Goal: Transaction & Acquisition: Purchase product/service

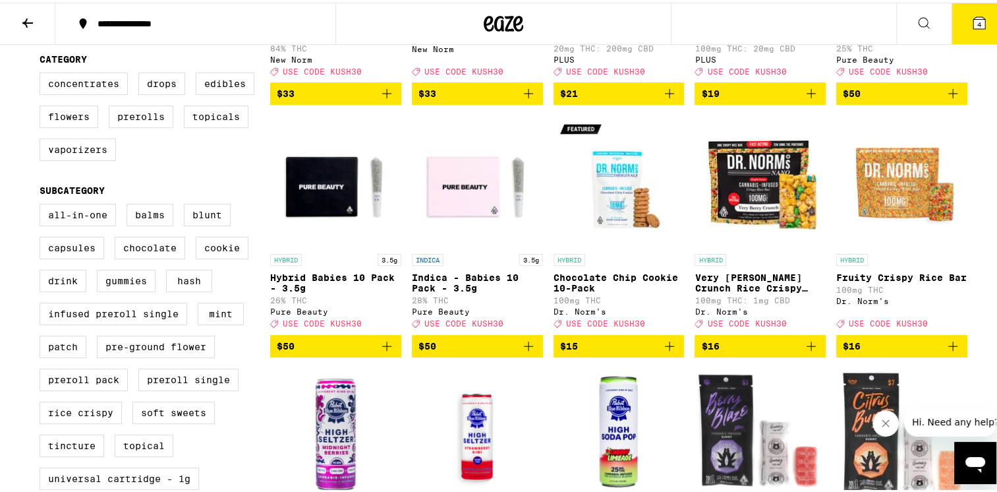
click at [526, 351] on icon "Add to bag" at bounding box center [529, 343] width 16 height 16
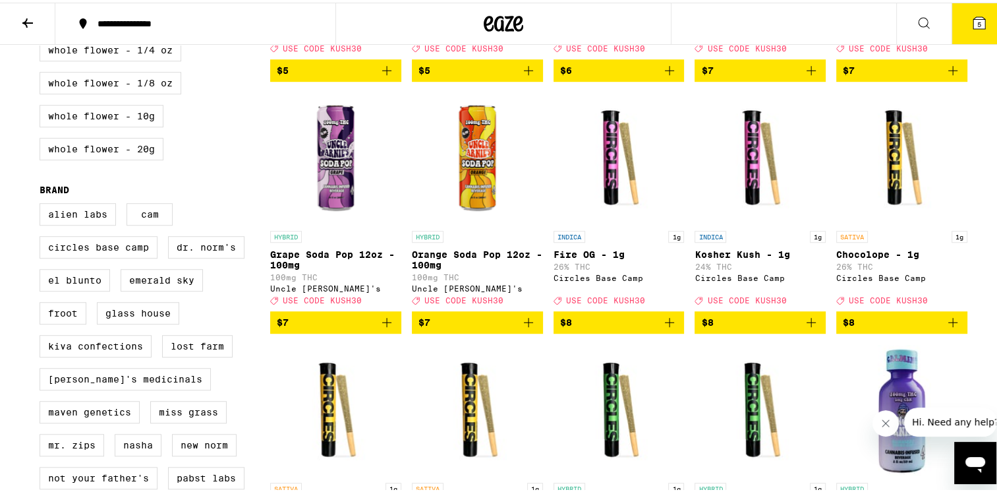
scroll to position [922, 0]
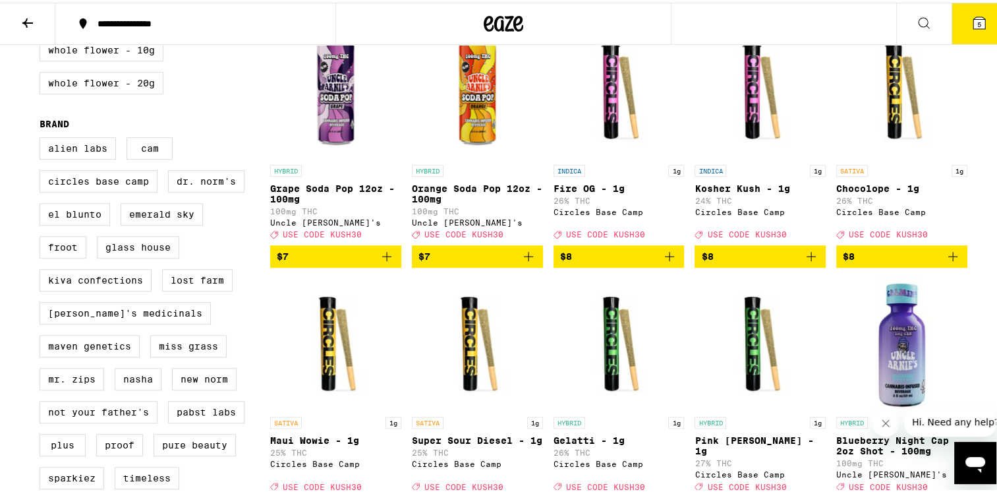
click at [667, 262] on icon "Add to bag" at bounding box center [670, 254] width 16 height 16
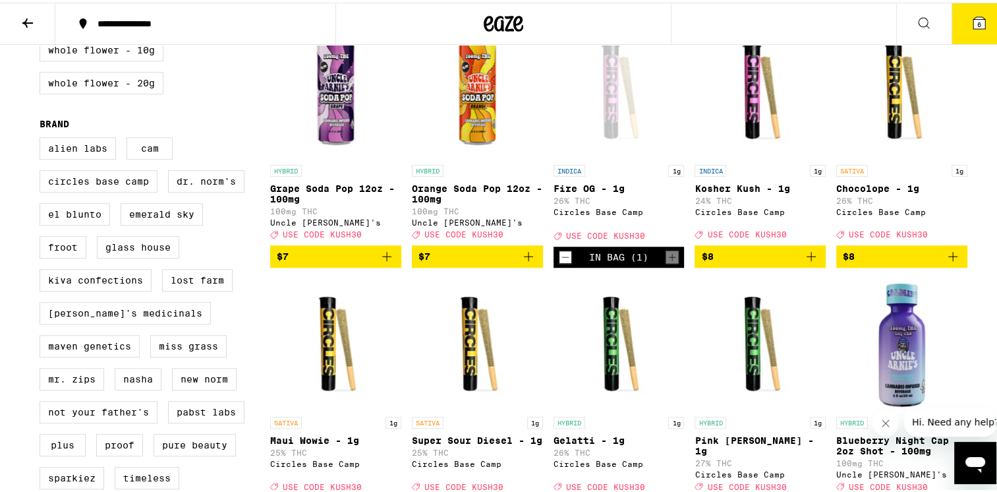
click at [810, 258] on icon "Add to bag" at bounding box center [810, 253] width 9 height 9
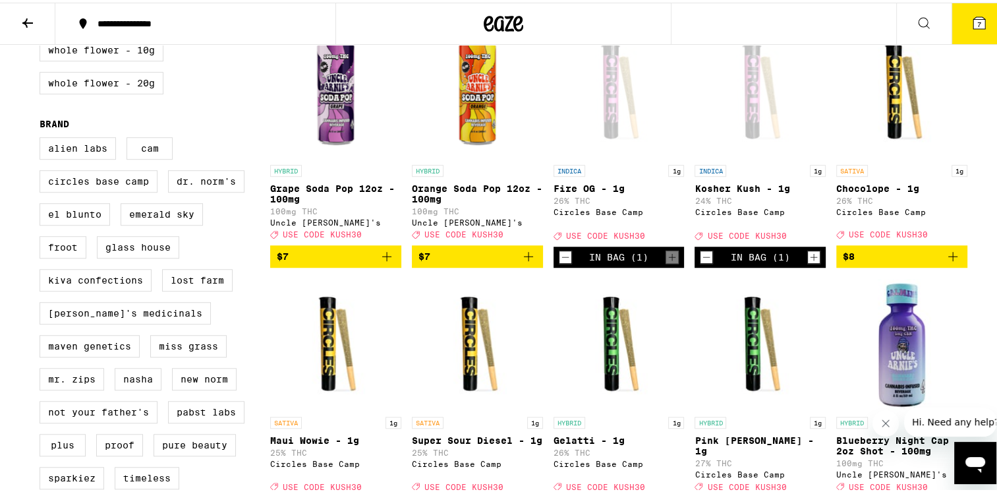
click at [808, 262] on icon "Increment" at bounding box center [814, 254] width 12 height 16
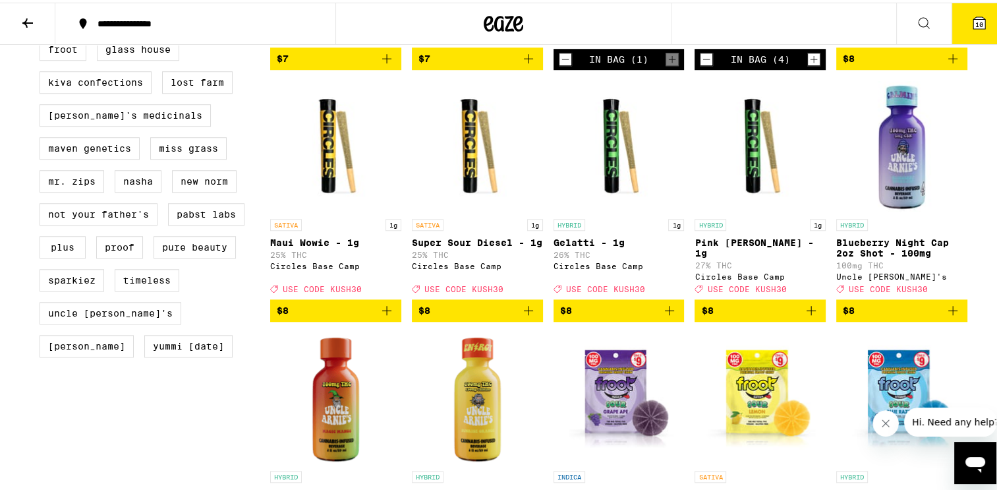
click at [807, 316] on icon "Add to bag" at bounding box center [811, 308] width 16 height 16
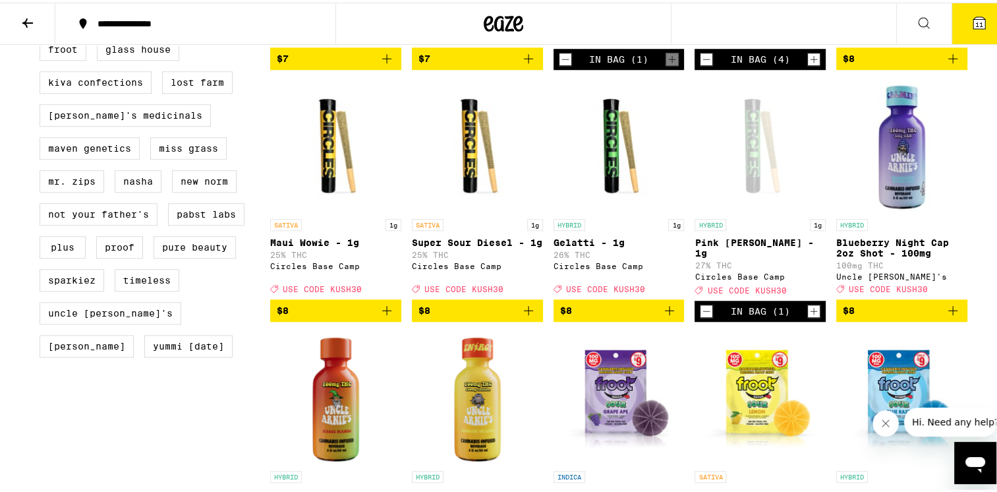
click at [808, 316] on icon "Increment" at bounding box center [814, 308] width 12 height 16
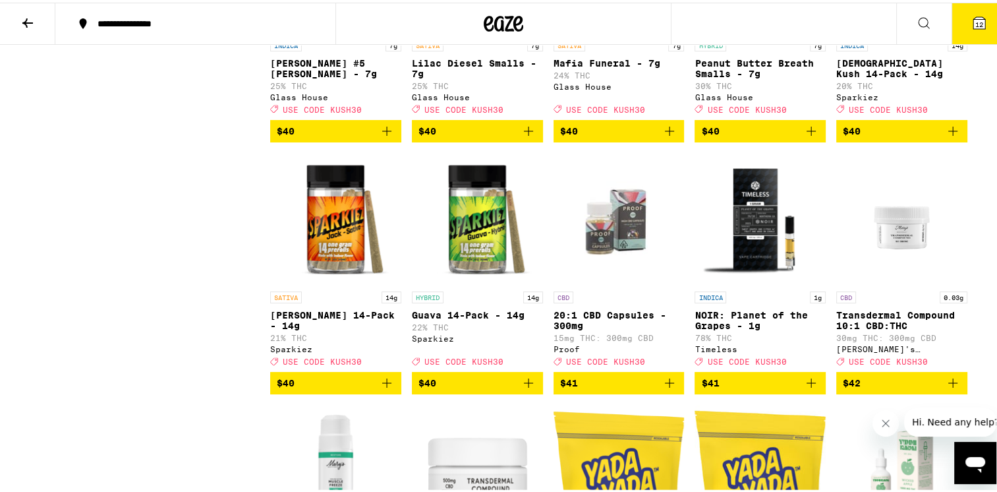
scroll to position [6655, 0]
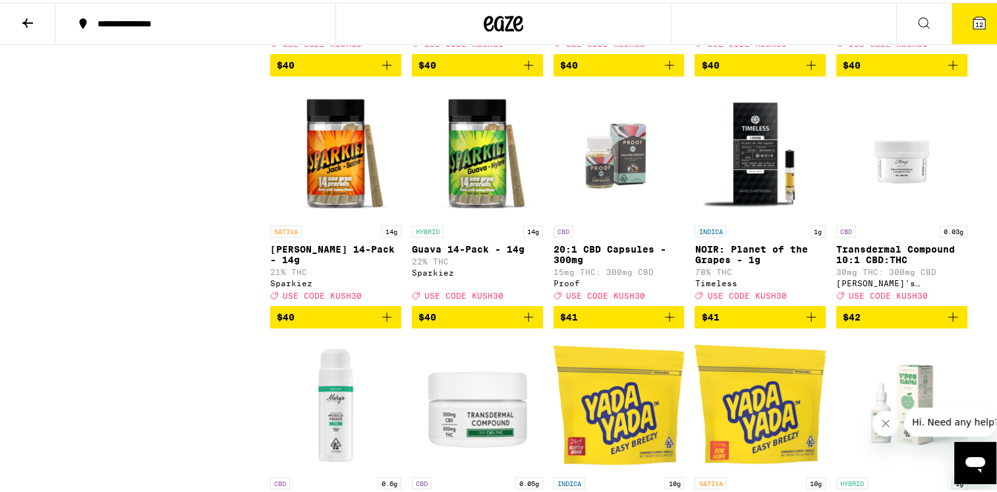
click at [948, 67] on icon "Add to bag" at bounding box center [952, 62] width 9 height 9
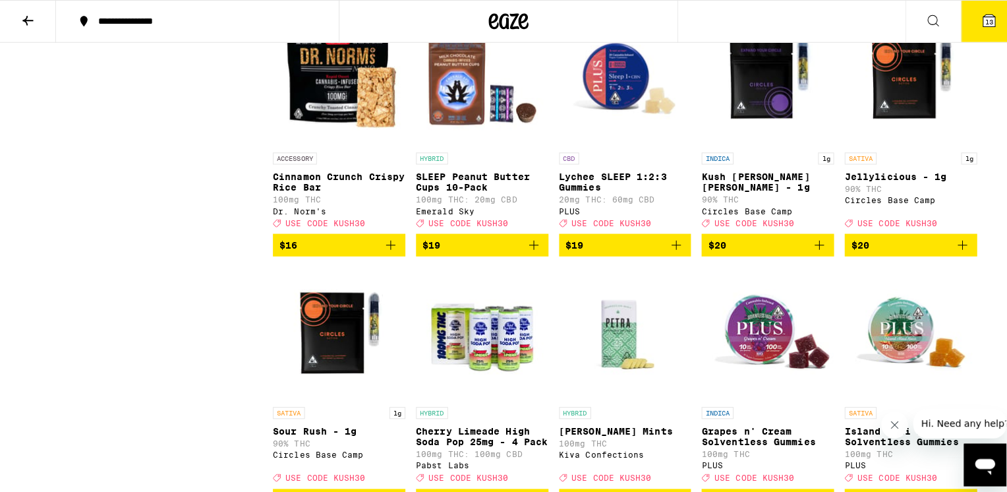
scroll to position [3495, 0]
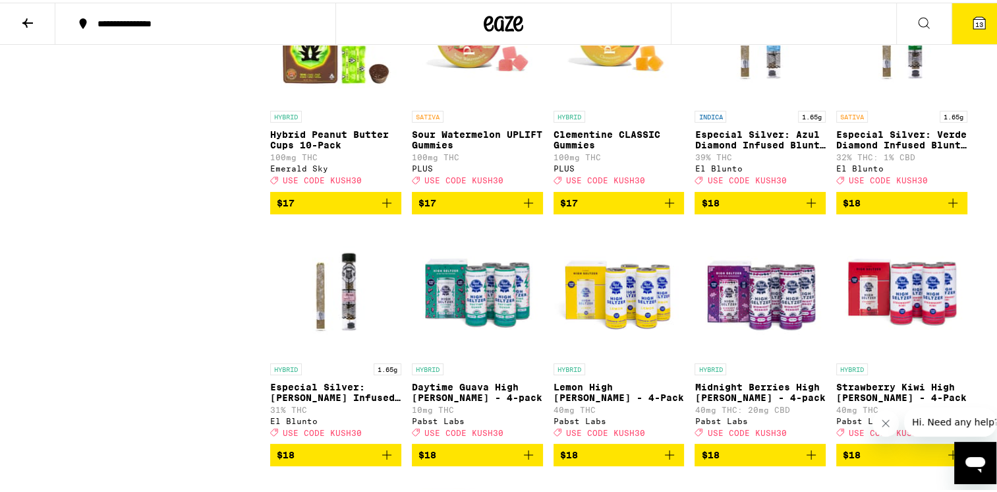
click at [975, 22] on icon at bounding box center [979, 21] width 16 height 16
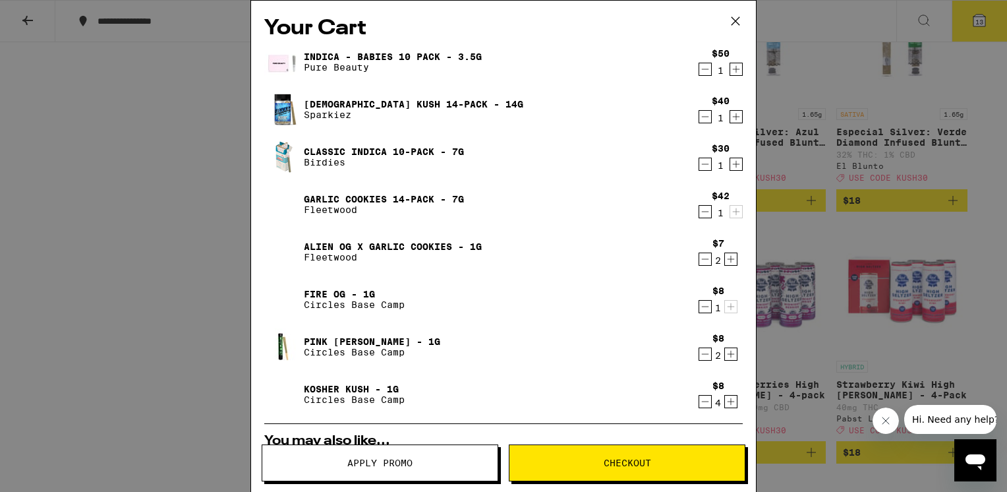
click at [699, 165] on icon "Decrement" at bounding box center [705, 164] width 12 height 16
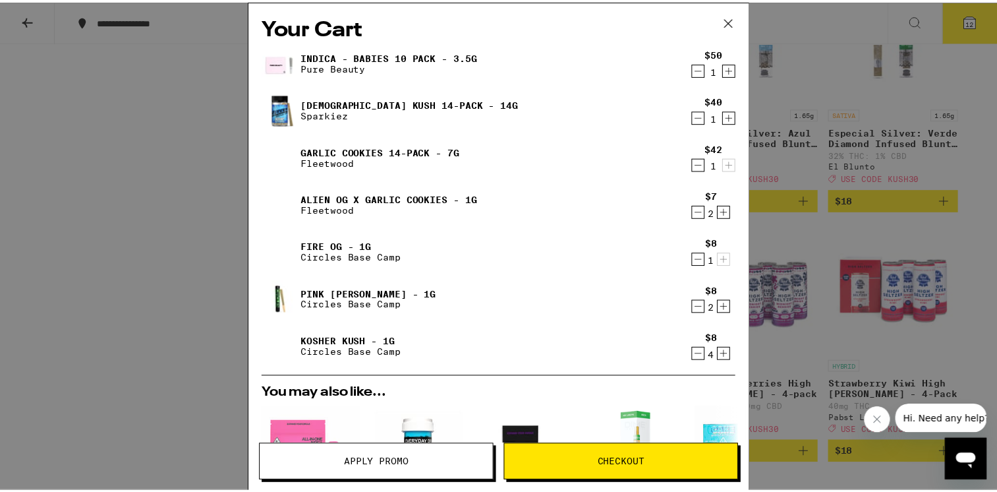
scroll to position [264, 0]
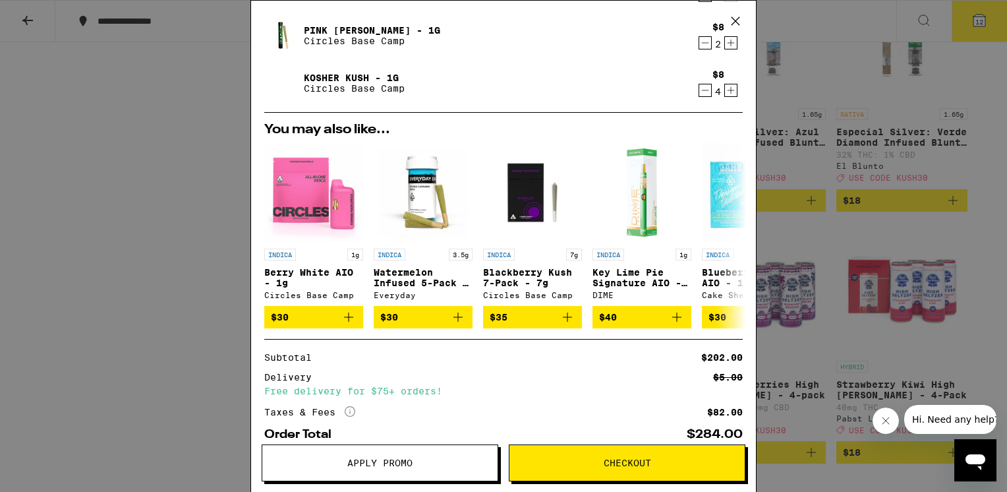
click at [408, 462] on span "Apply Promo" at bounding box center [379, 462] width 65 height 9
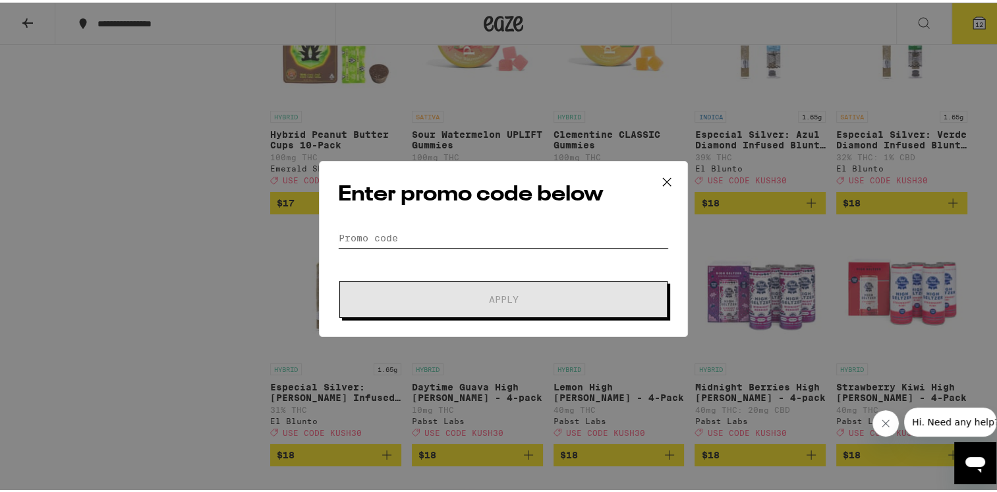
click at [385, 226] on input "Promo Code" at bounding box center [503, 235] width 331 height 20
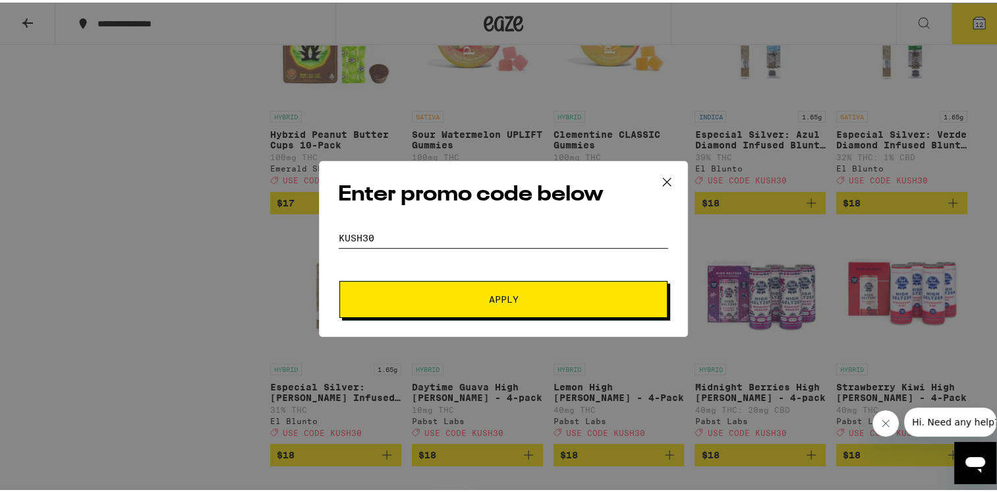
type input "kush30"
click at [489, 293] on span "Apply" at bounding box center [504, 296] width 30 height 9
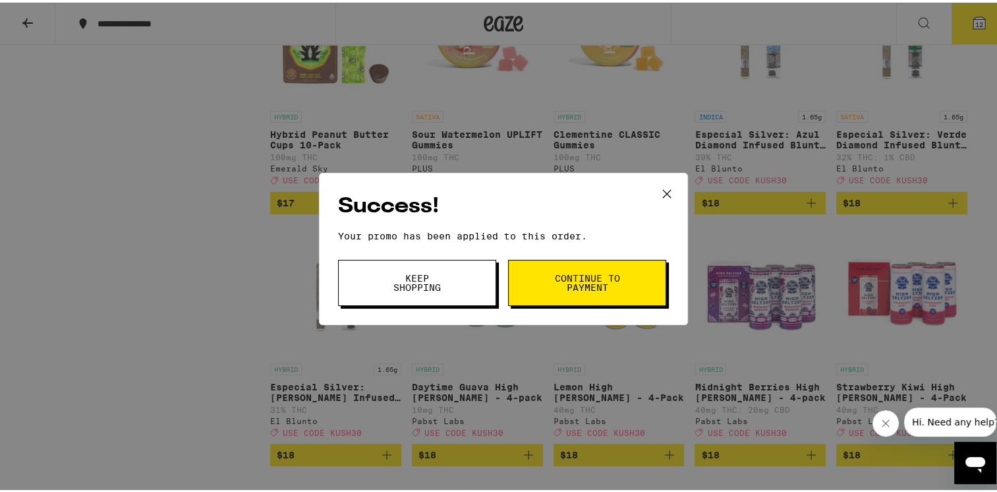
click at [578, 286] on span "Continue to payment" at bounding box center [586, 280] width 67 height 18
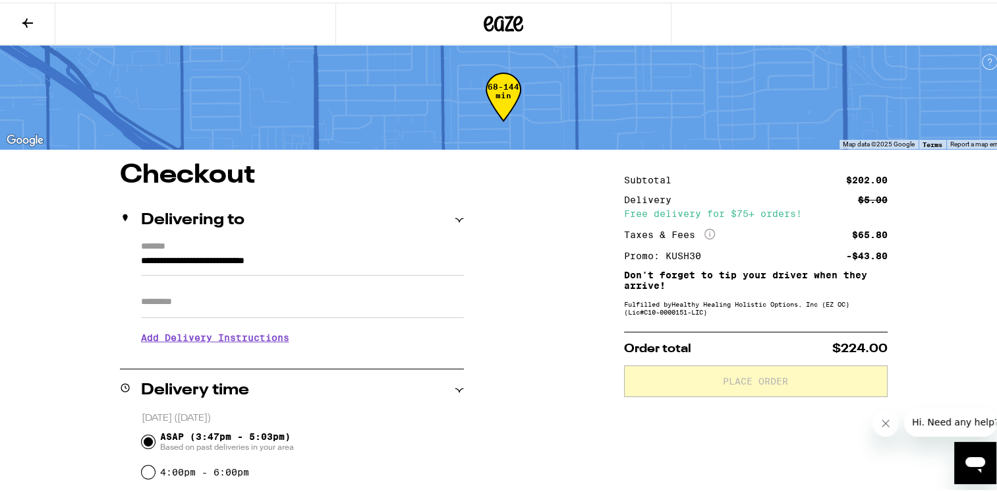
click at [24, 24] on icon at bounding box center [28, 21] width 16 height 16
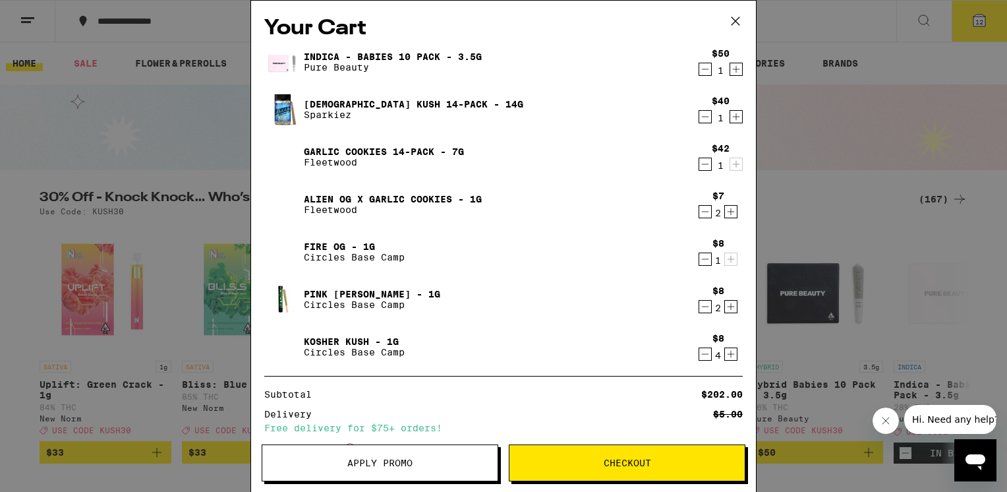
click at [699, 167] on icon "Decrement" at bounding box center [705, 164] width 12 height 16
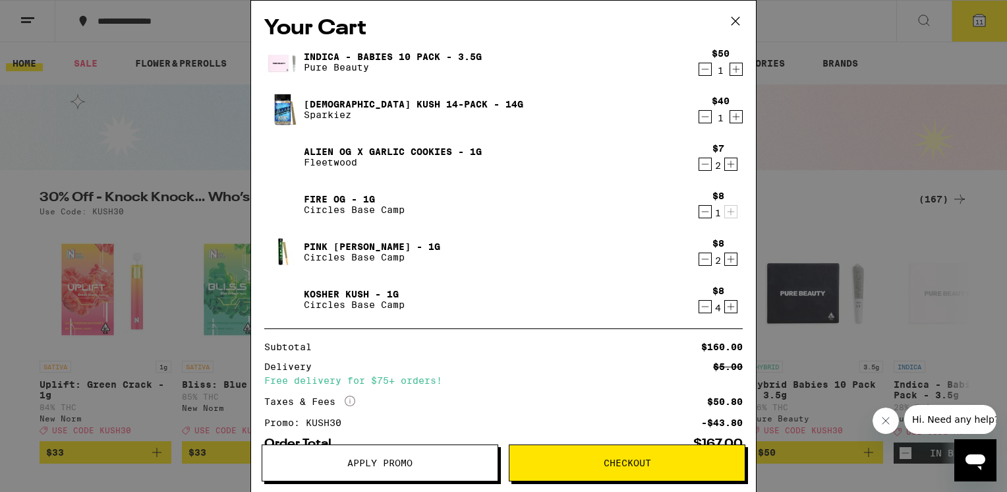
click at [358, 150] on link "Alien OG x Garlic Cookies - 1g" at bounding box center [393, 151] width 178 height 11
click at [324, 198] on link "Fire OG - 1g" at bounding box center [354, 199] width 101 height 11
click at [334, 246] on link "Pink [PERSON_NAME] - 1g" at bounding box center [372, 246] width 136 height 11
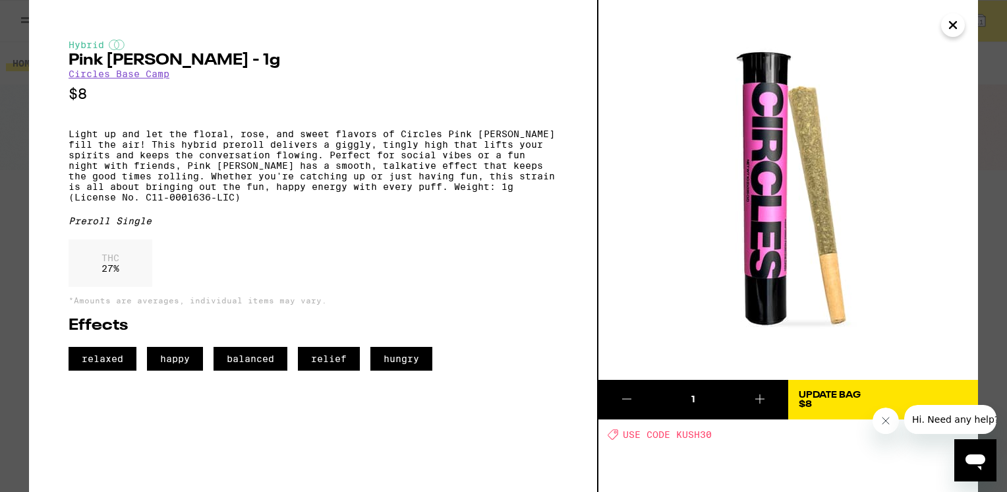
click at [622, 397] on icon at bounding box center [627, 399] width 16 height 16
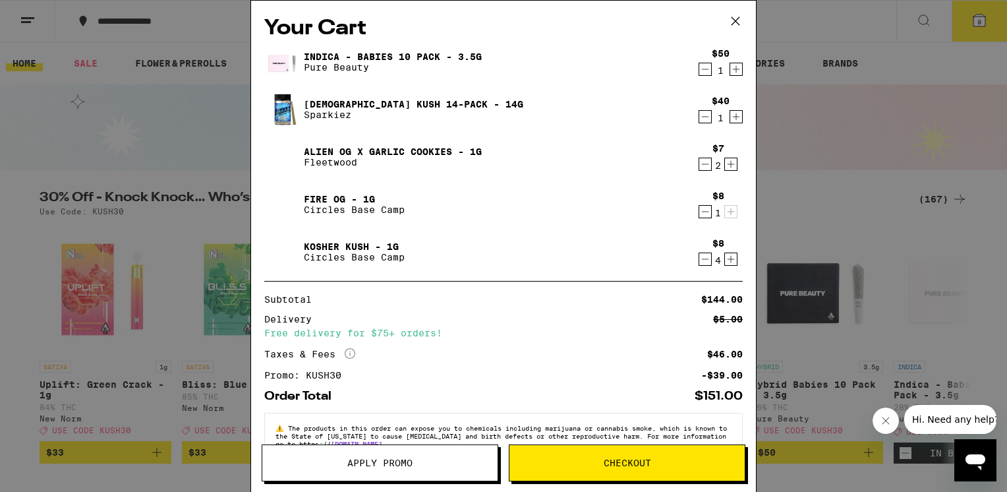
click at [325, 246] on link "Kosher Kush - 1g" at bounding box center [354, 246] width 101 height 11
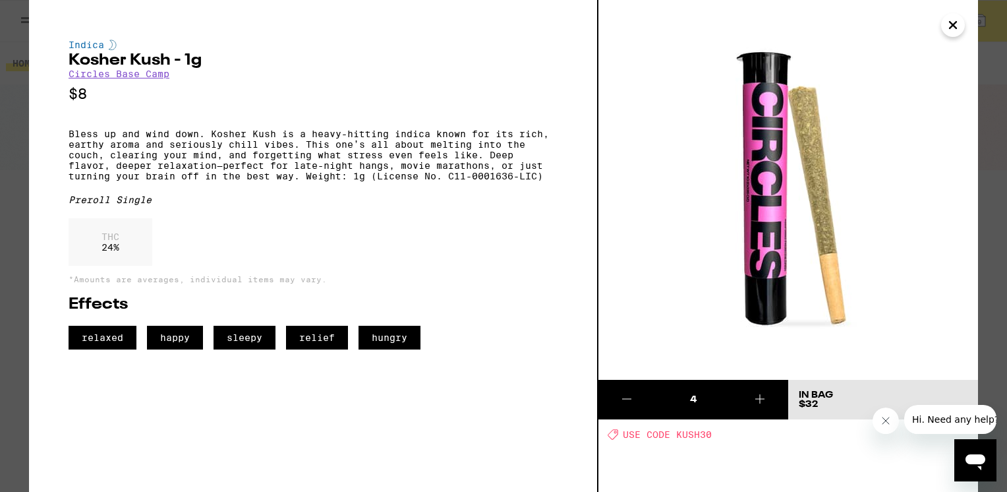
click at [949, 26] on icon "Close" at bounding box center [953, 25] width 16 height 20
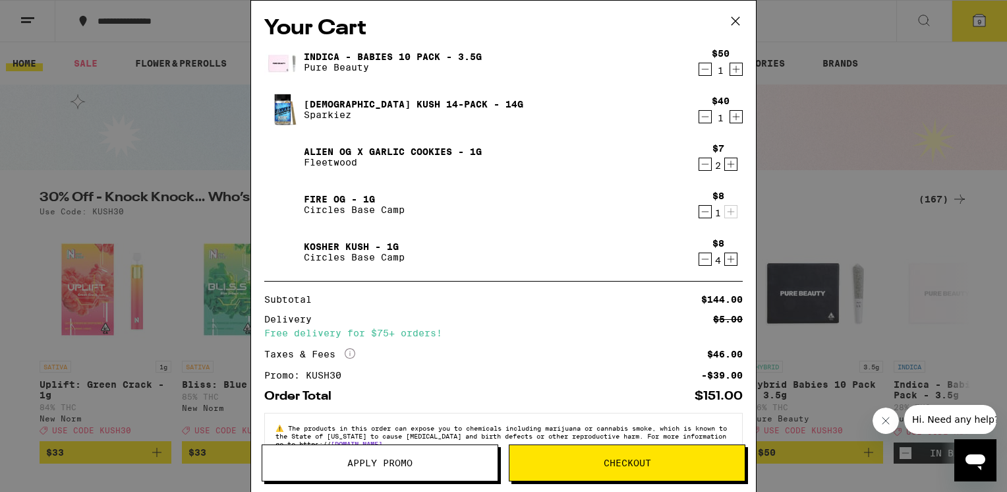
click at [327, 242] on link "Kosher Kush - 1g" at bounding box center [354, 246] width 101 height 11
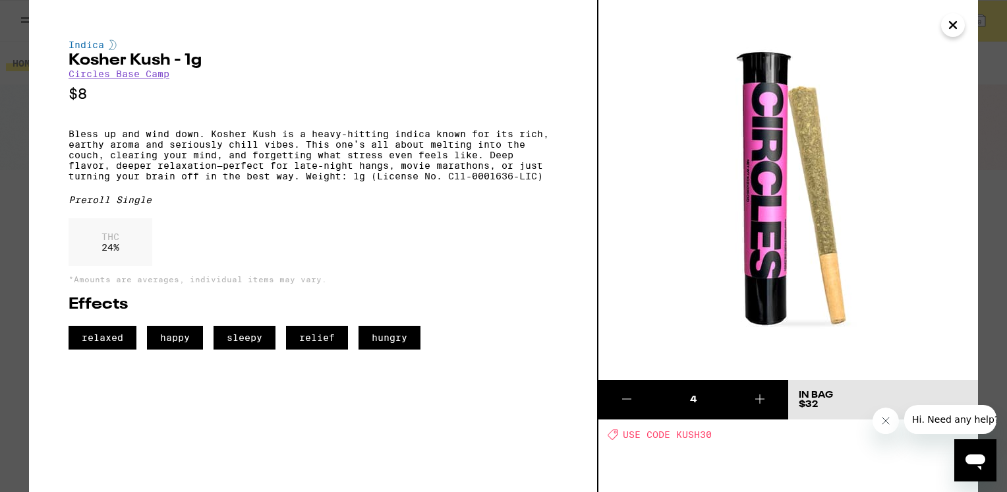
click at [958, 26] on icon "Close" at bounding box center [953, 25] width 16 height 20
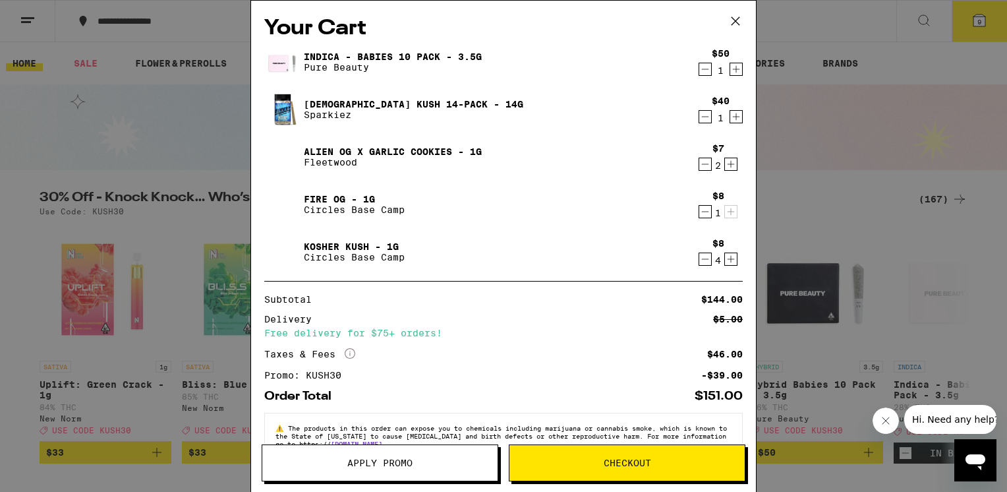
click at [332, 148] on link "Alien OG x Garlic Cookies - 1g" at bounding box center [393, 151] width 178 height 11
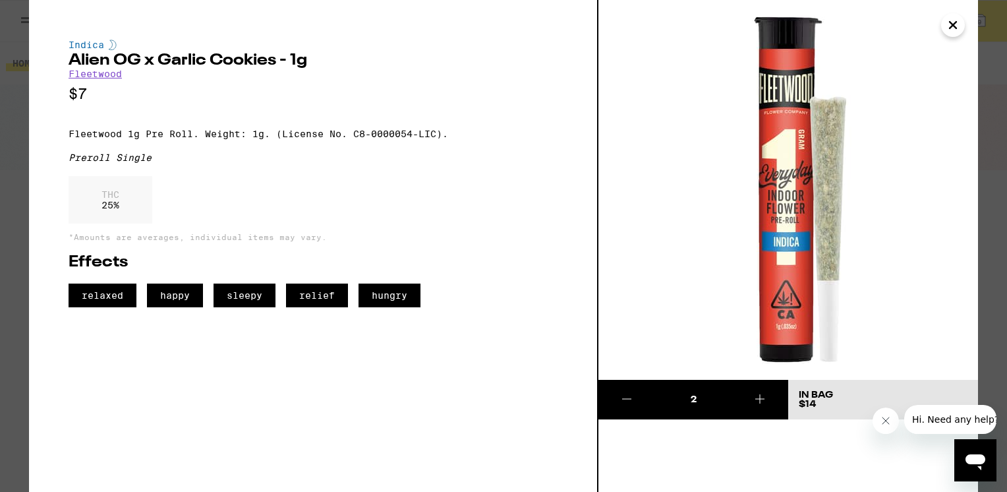
click at [957, 25] on icon "Close" at bounding box center [953, 25] width 16 height 20
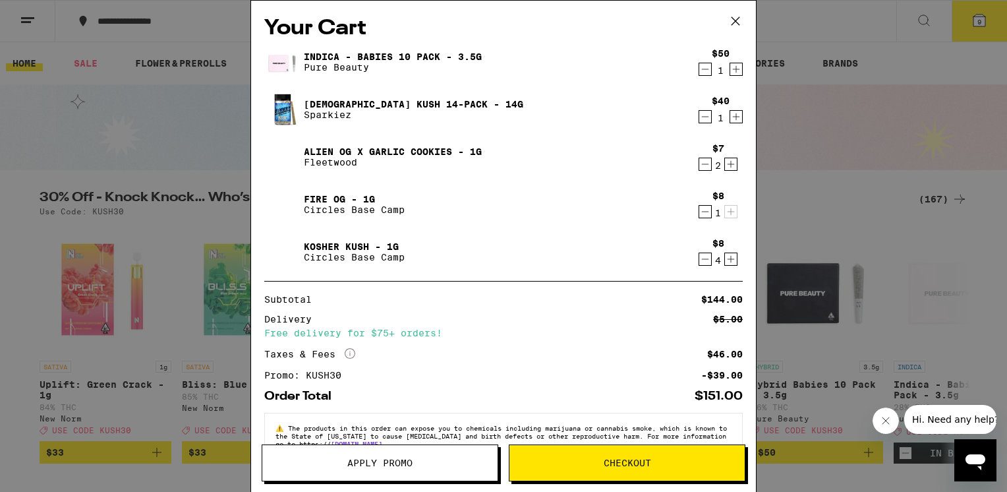
click at [699, 262] on icon "Decrement" at bounding box center [705, 259] width 12 height 16
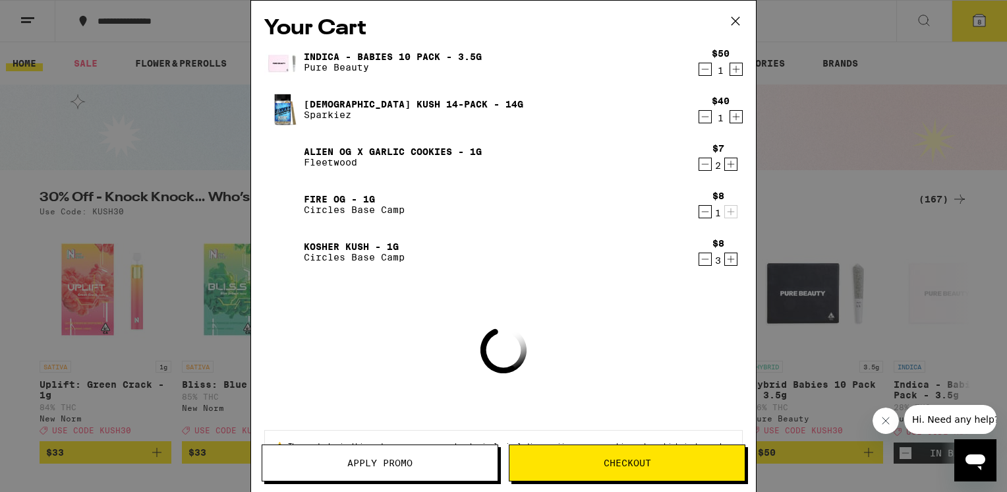
click at [699, 262] on icon "Decrement" at bounding box center [705, 259] width 12 height 16
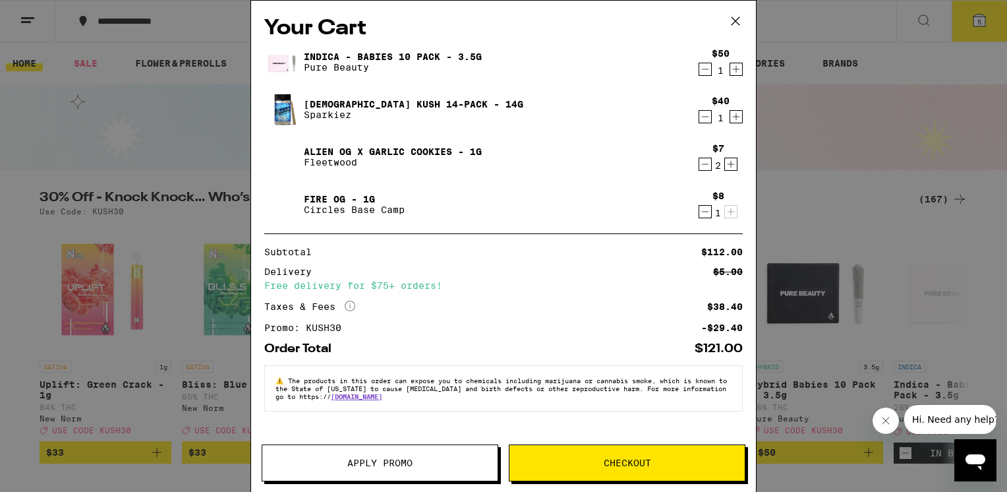
click at [351, 152] on link "Alien OG x Garlic Cookies - 1g" at bounding box center [393, 151] width 178 height 11
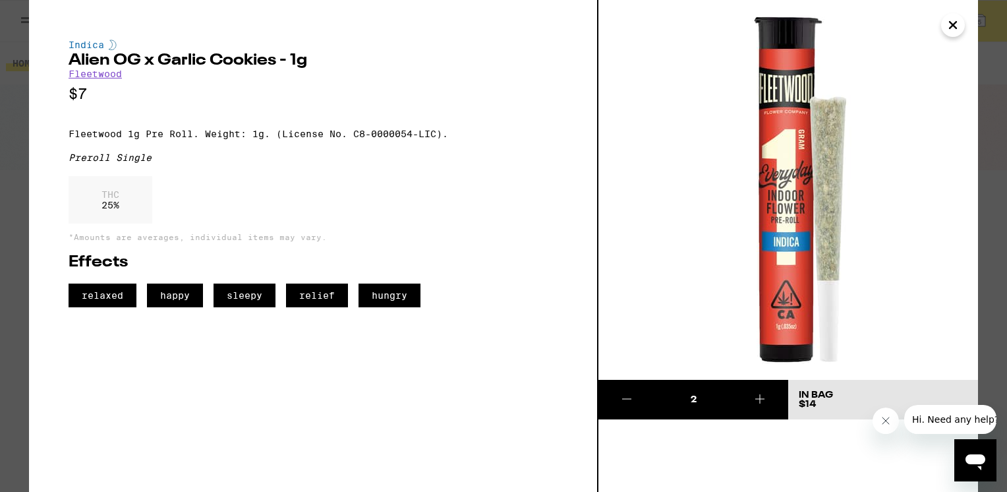
click at [952, 27] on icon "Close" at bounding box center [953, 25] width 16 height 20
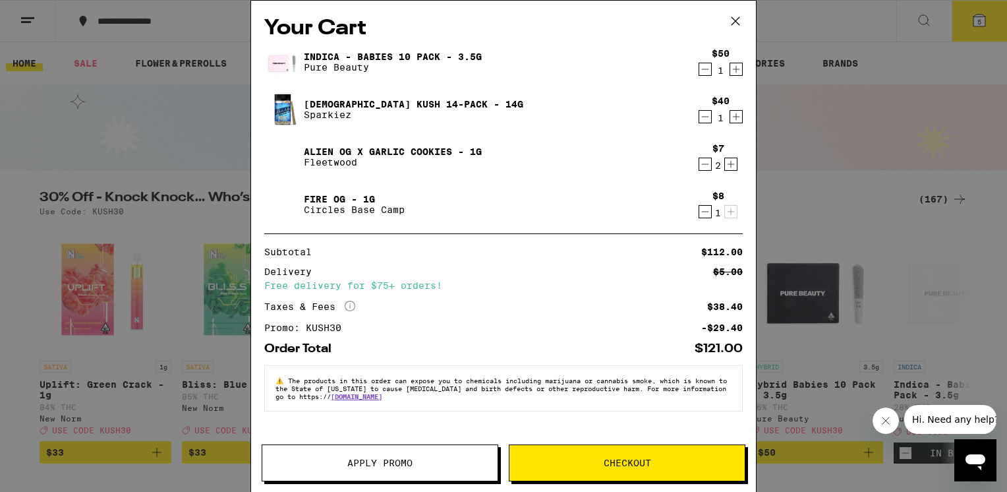
click at [329, 198] on link "Fire OG - 1g" at bounding box center [354, 199] width 101 height 11
click at [318, 150] on link "Alien OG x Garlic Cookies - 1g" at bounding box center [393, 151] width 178 height 11
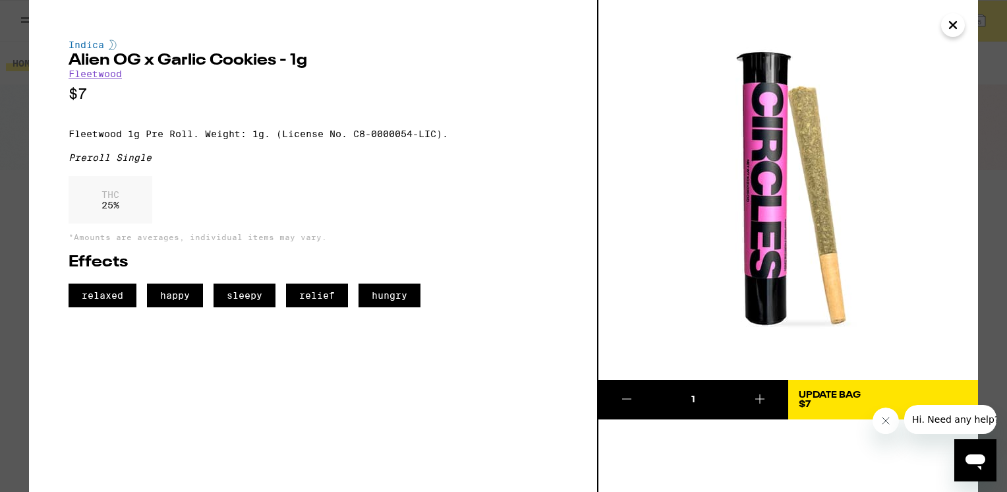
click at [758, 394] on icon at bounding box center [760, 399] width 16 height 16
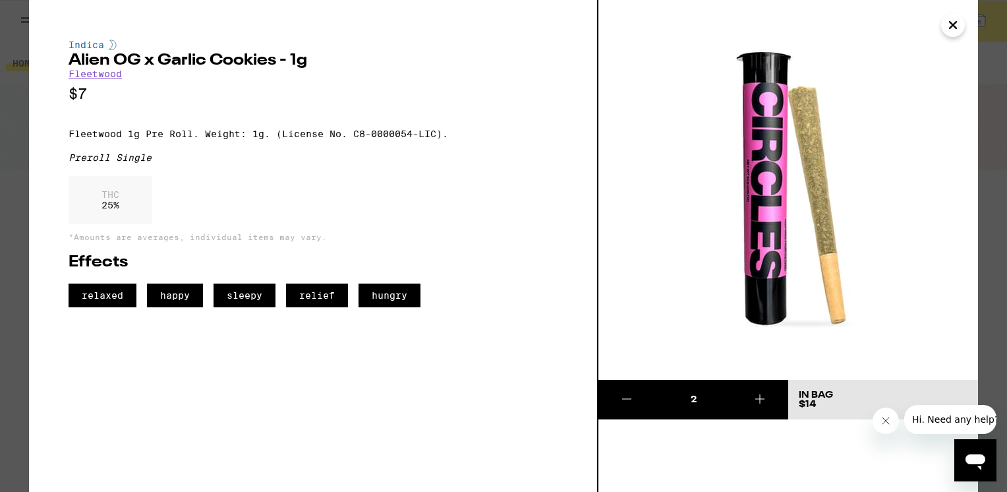
click at [628, 399] on icon at bounding box center [626, 399] width 9 height 0
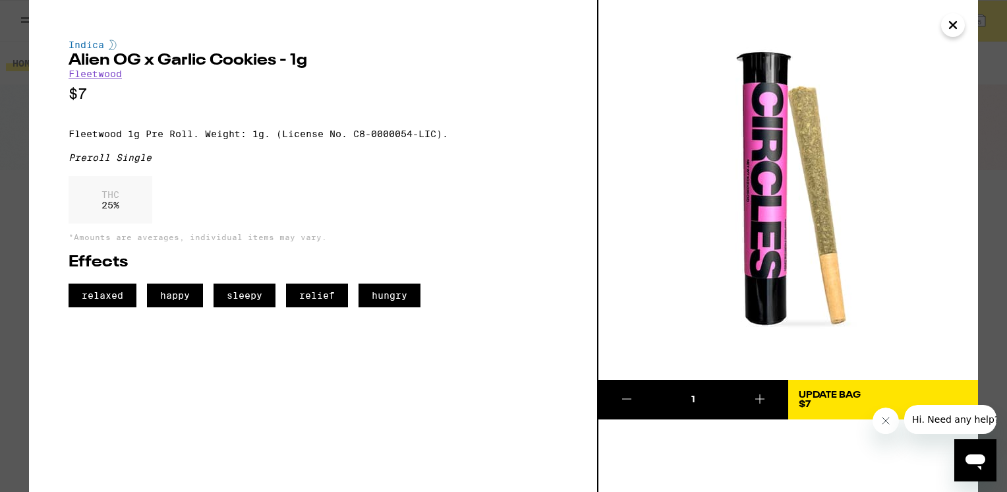
click at [628, 399] on icon at bounding box center [626, 399] width 9 height 0
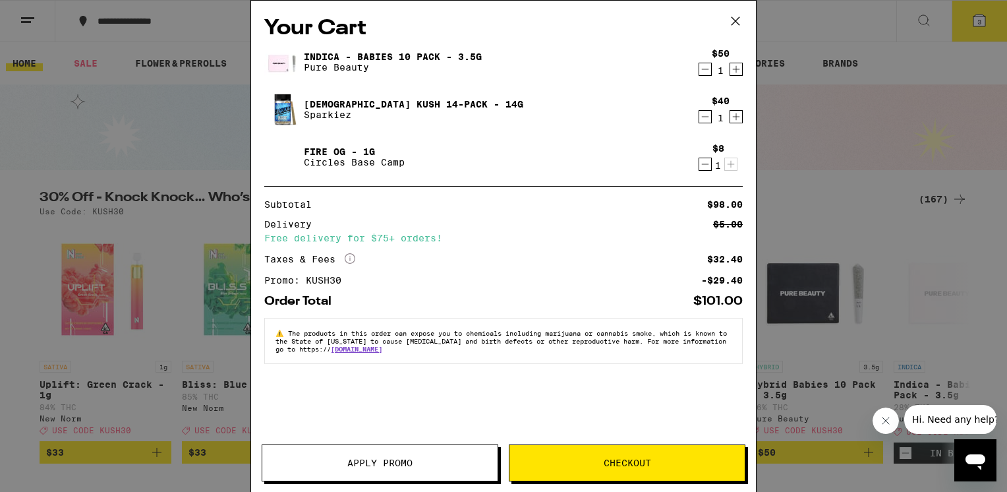
click at [738, 14] on icon at bounding box center [735, 21] width 20 height 20
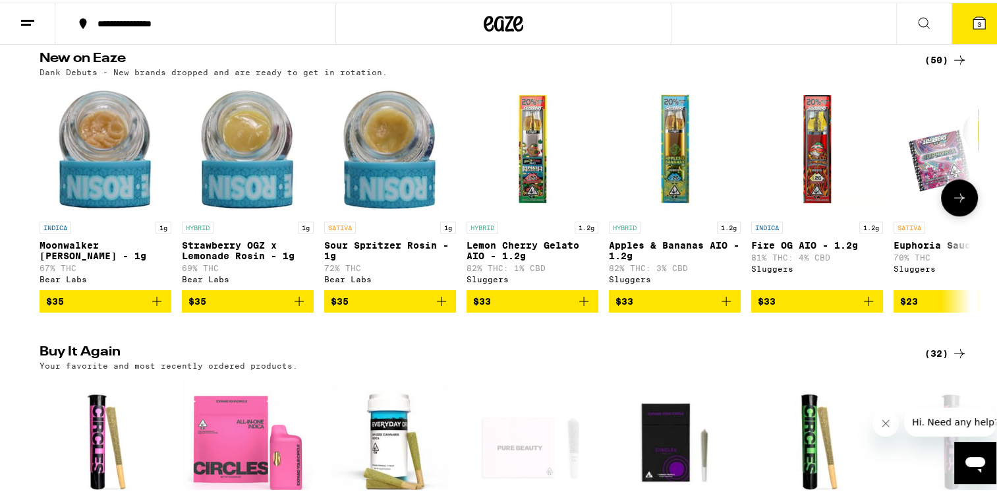
scroll to position [1318, 0]
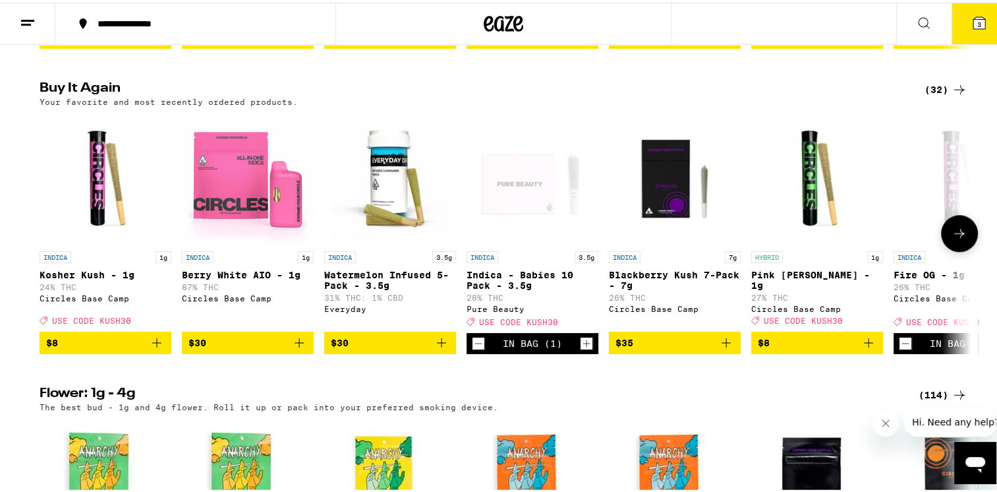
click at [89, 242] on img "Open page for Kosher Kush - 1g from Circles Base Camp" at bounding box center [106, 176] width 132 height 132
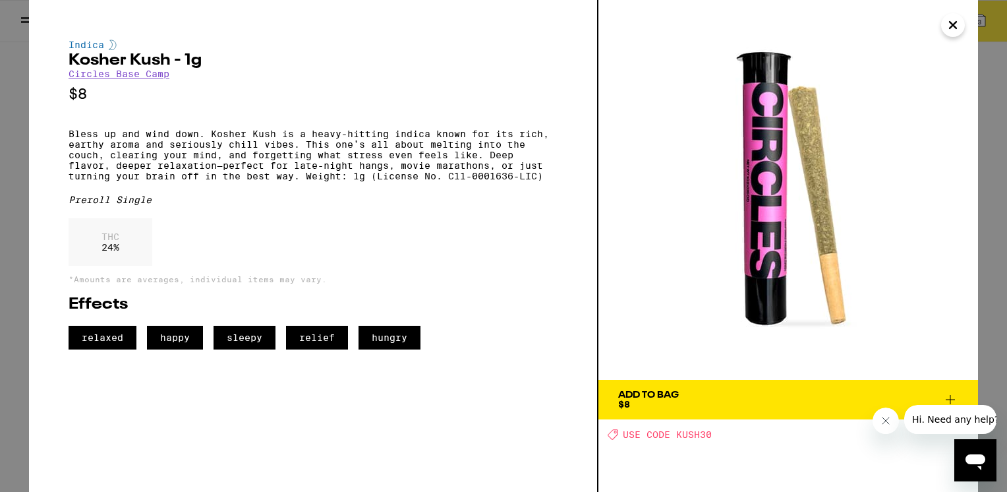
click at [950, 399] on icon at bounding box center [950, 399] width 9 height 9
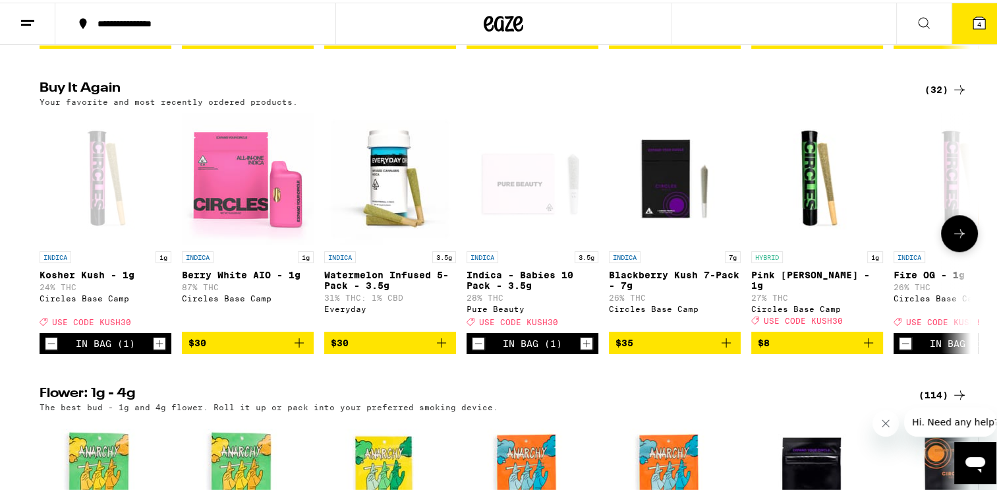
click at [158, 349] on icon "Increment" at bounding box center [160, 341] width 12 height 16
click at [154, 349] on icon "Increment" at bounding box center [160, 341] width 12 height 16
click at [957, 239] on icon at bounding box center [959, 231] width 16 height 16
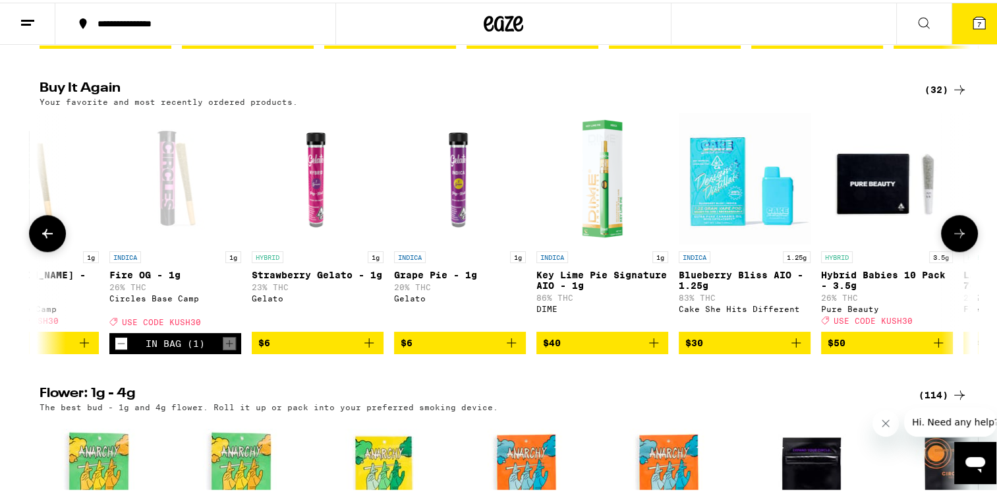
click at [957, 239] on icon at bounding box center [959, 231] width 16 height 16
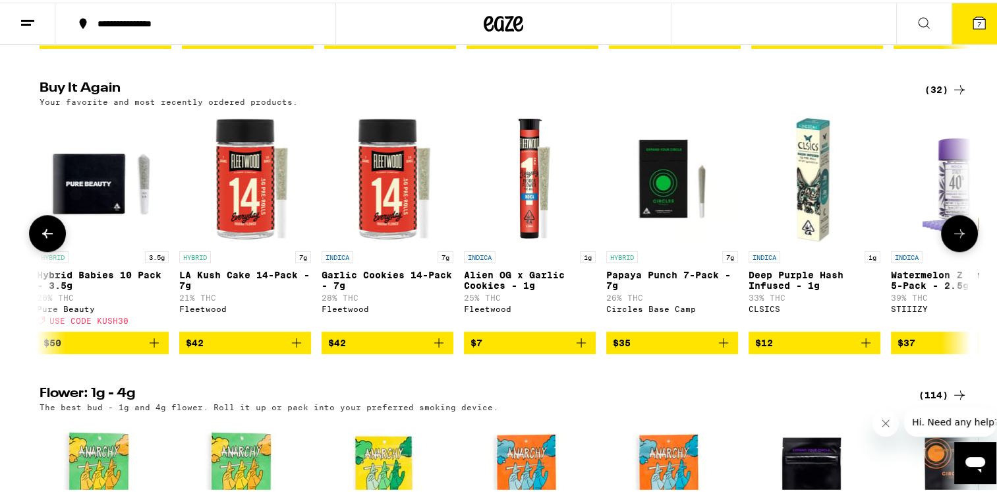
click at [957, 239] on icon at bounding box center [959, 231] width 16 height 16
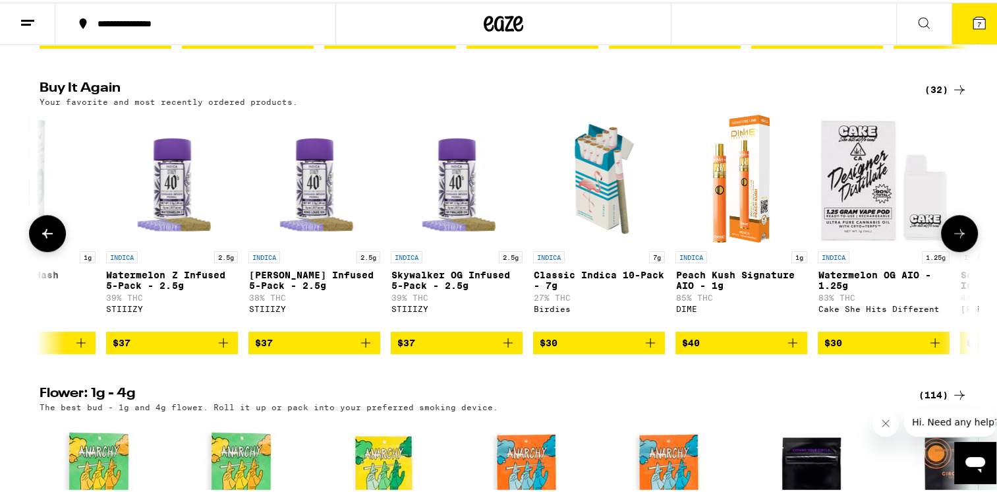
click at [957, 239] on icon at bounding box center [959, 231] width 16 height 16
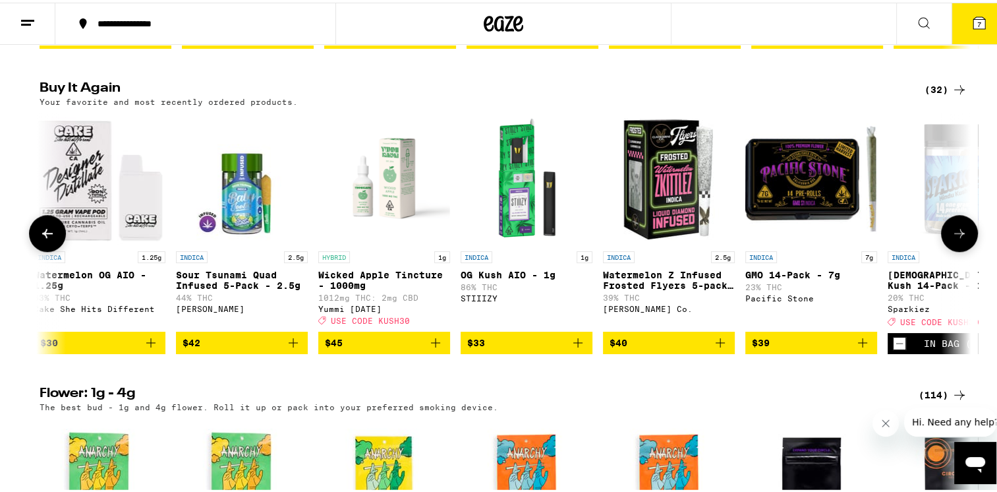
click at [956, 239] on icon at bounding box center [959, 231] width 16 height 16
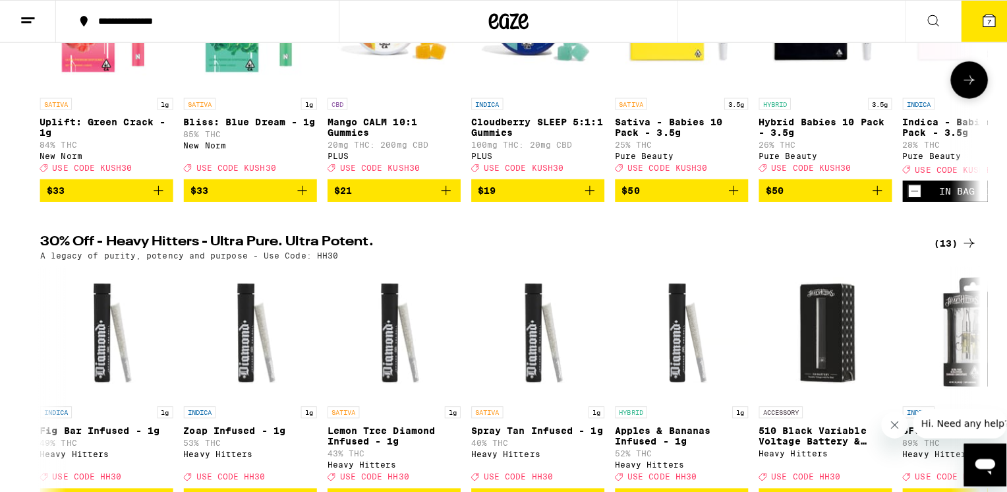
scroll to position [0, 0]
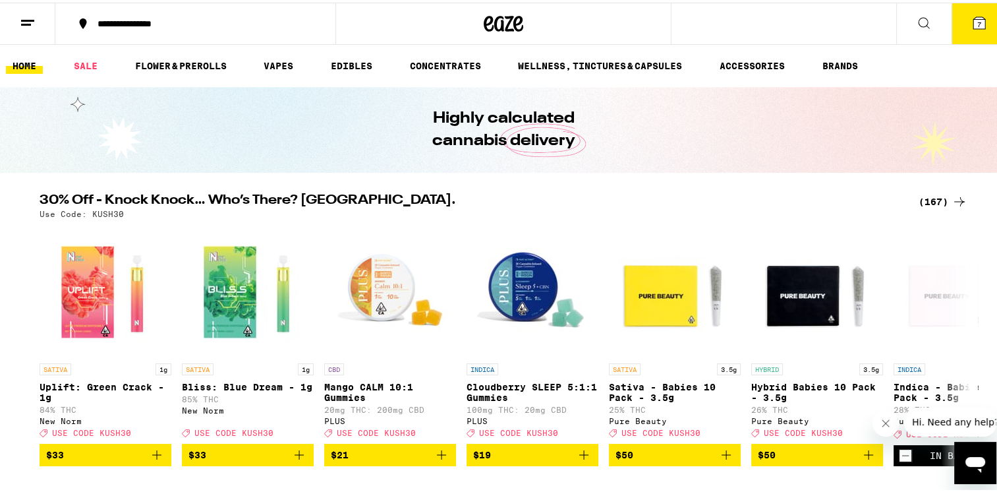
click at [977, 20] on span "7" at bounding box center [979, 22] width 4 height 8
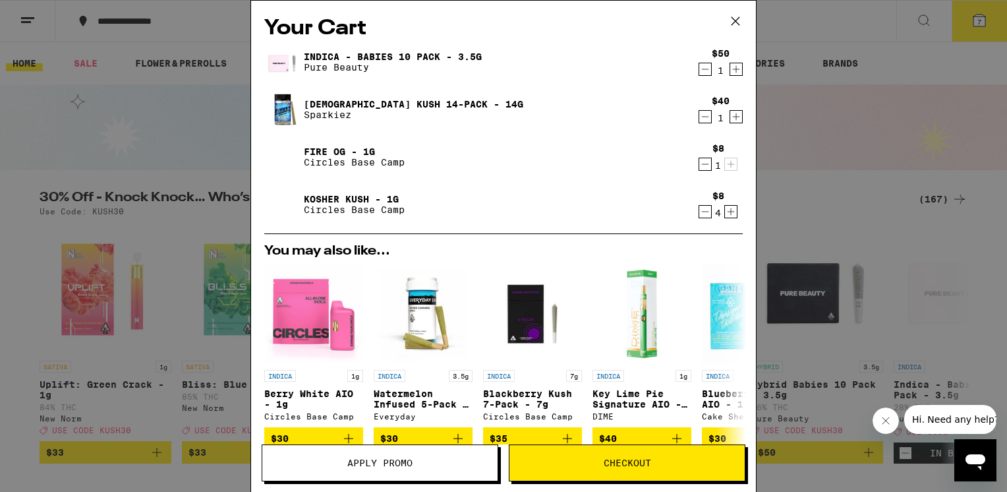
click at [699, 215] on icon "Decrement" at bounding box center [705, 212] width 12 height 16
click at [322, 54] on link "Indica - Babies 10 Pack - 3.5g" at bounding box center [393, 56] width 178 height 11
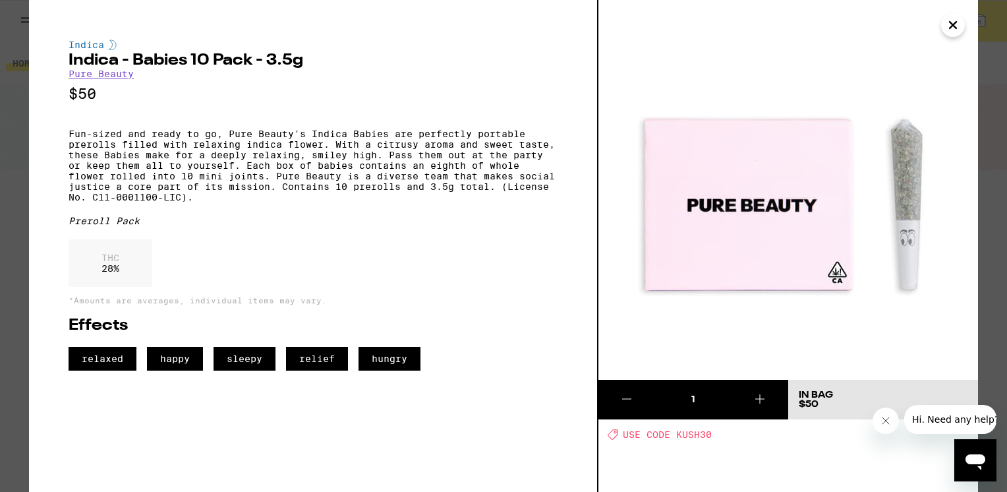
click at [954, 23] on icon "Close" at bounding box center [952, 25] width 7 height 7
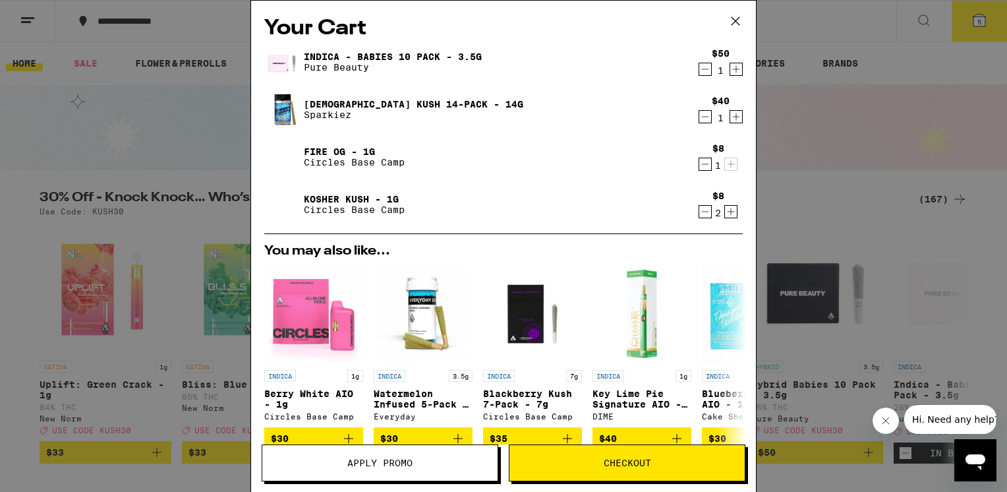
click at [368, 104] on link "[DEMOGRAPHIC_DATA] Kush 14-Pack - 14g" at bounding box center [413, 104] width 219 height 11
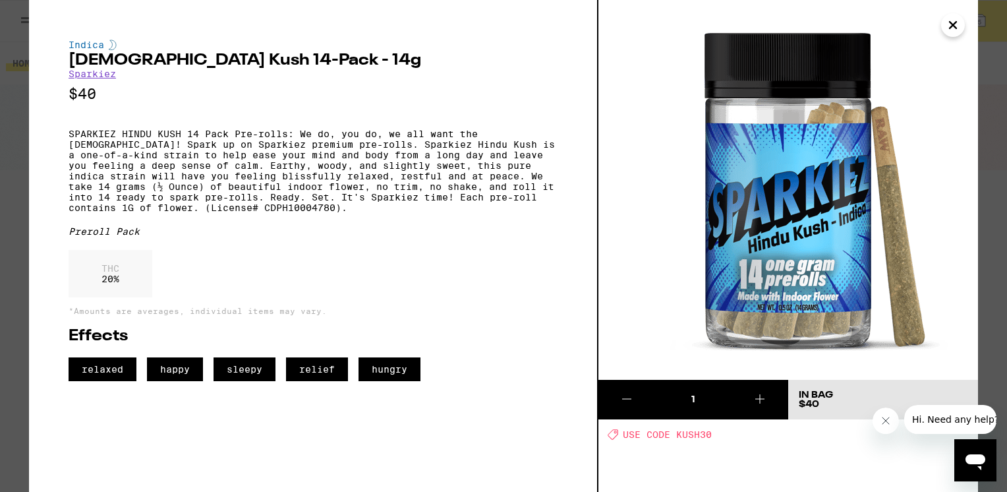
click at [953, 22] on icon "Close" at bounding box center [953, 25] width 16 height 20
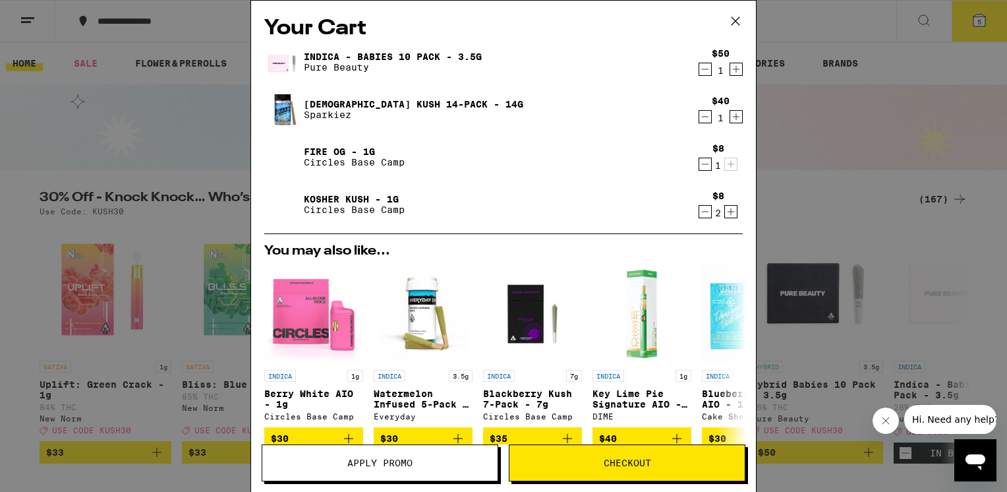
click at [699, 213] on icon "Decrement" at bounding box center [705, 212] width 12 height 16
click at [324, 149] on link "Fire OG - 1g" at bounding box center [354, 151] width 101 height 11
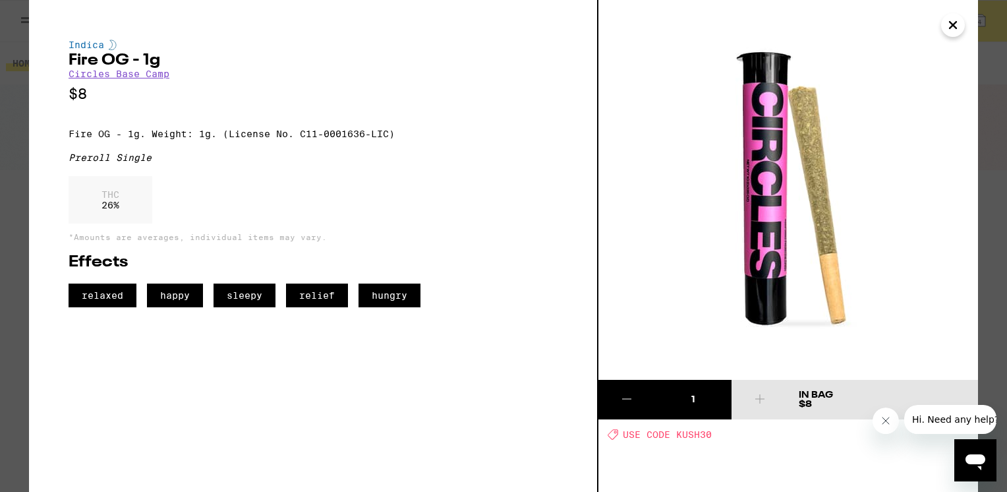
click at [953, 28] on icon "Close" at bounding box center [953, 25] width 16 height 20
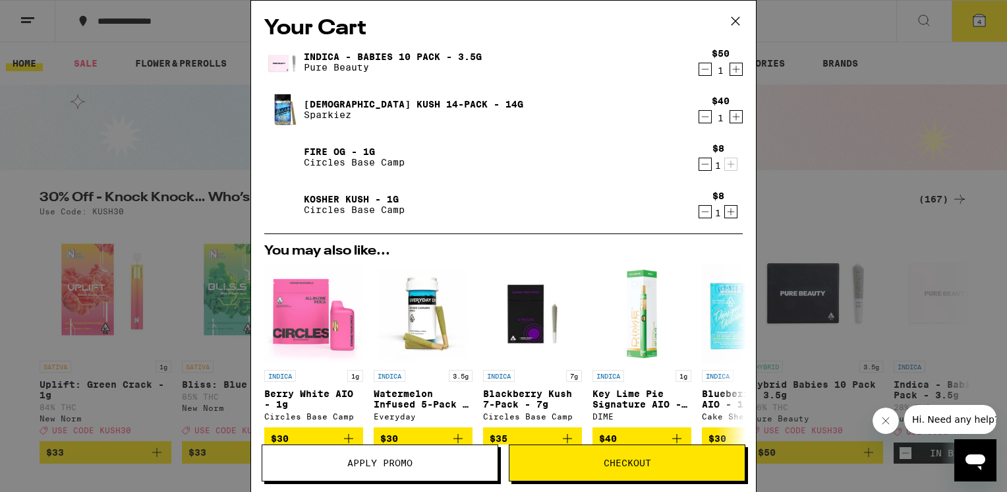
click at [341, 200] on link "Kosher Kush - 1g" at bounding box center [354, 199] width 101 height 11
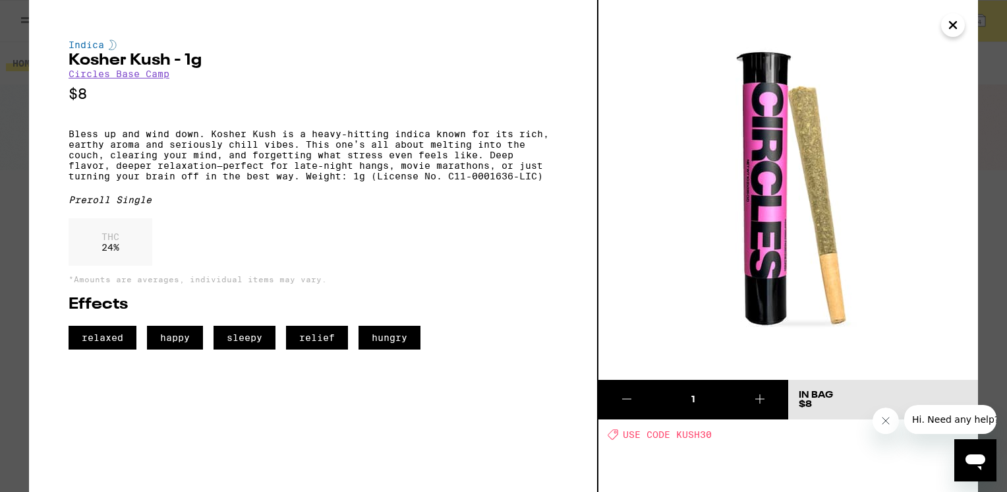
click at [954, 32] on icon "Close" at bounding box center [953, 25] width 16 height 20
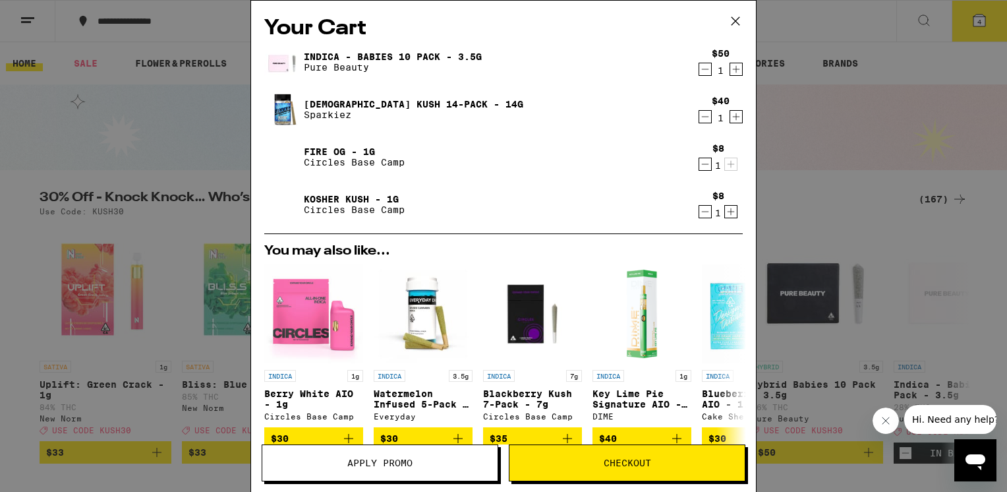
click at [725, 213] on icon "Increment" at bounding box center [731, 212] width 12 height 16
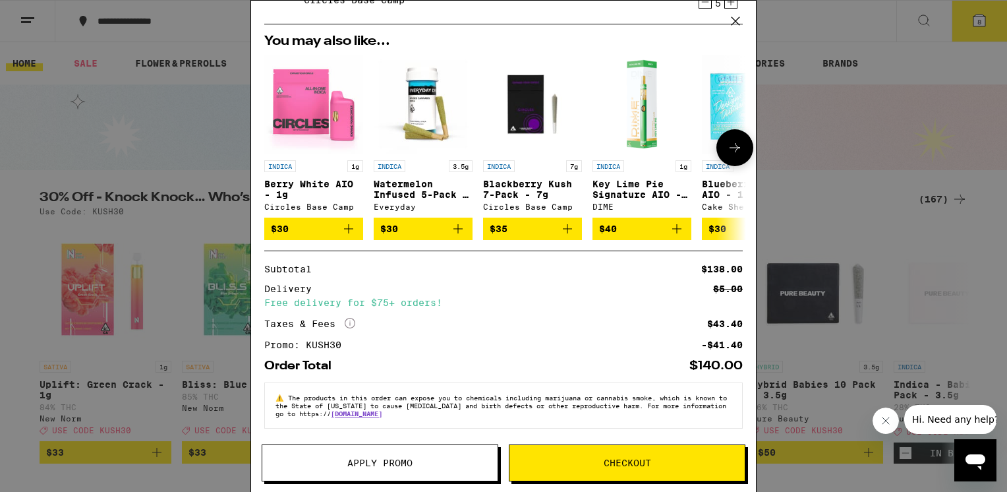
scroll to position [18, 0]
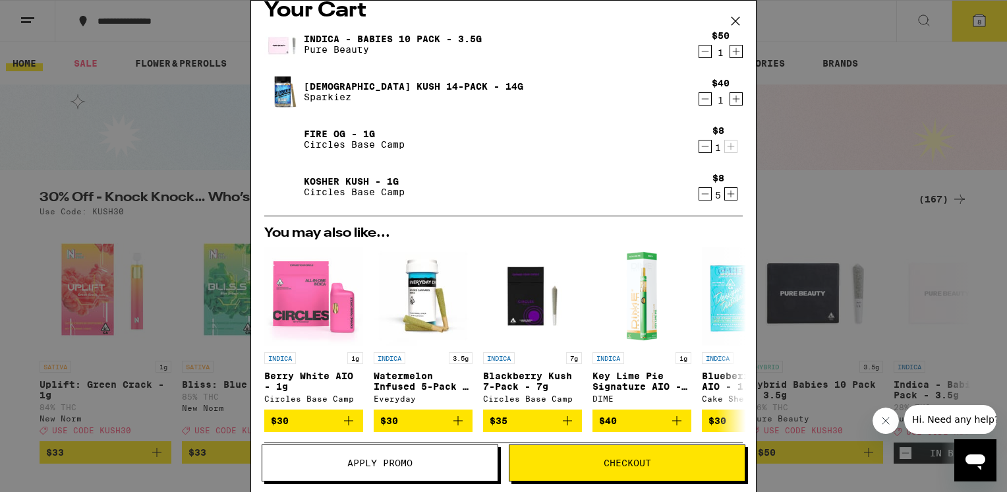
click at [699, 50] on icon "Decrement" at bounding box center [705, 51] width 12 height 16
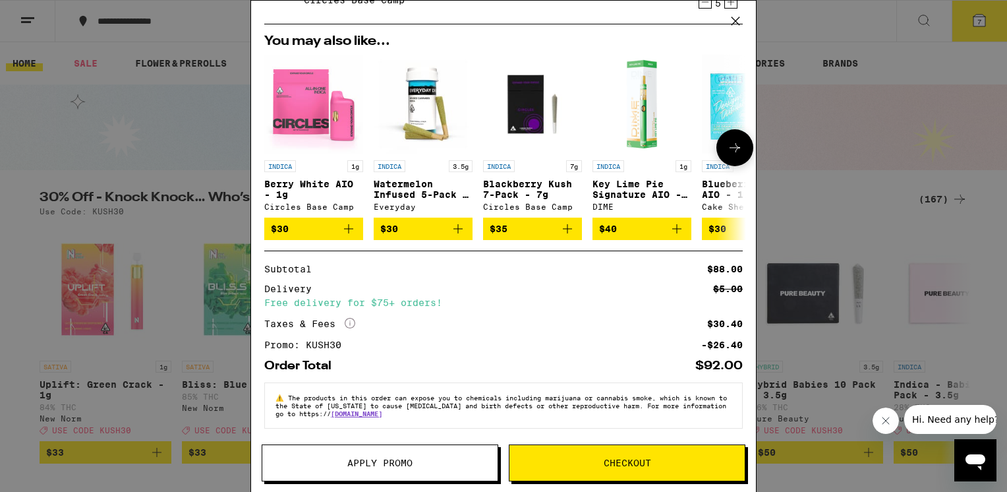
scroll to position [36, 0]
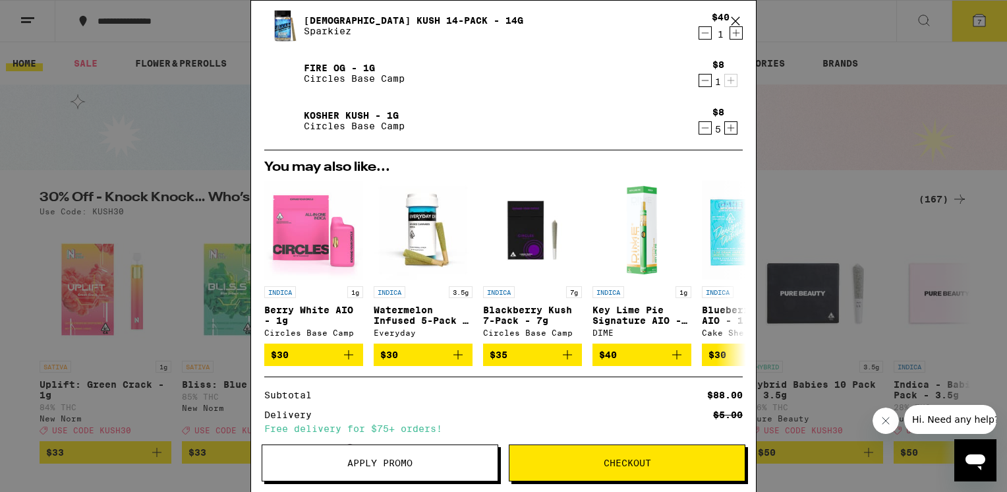
click at [699, 83] on icon "Decrement" at bounding box center [705, 80] width 12 height 16
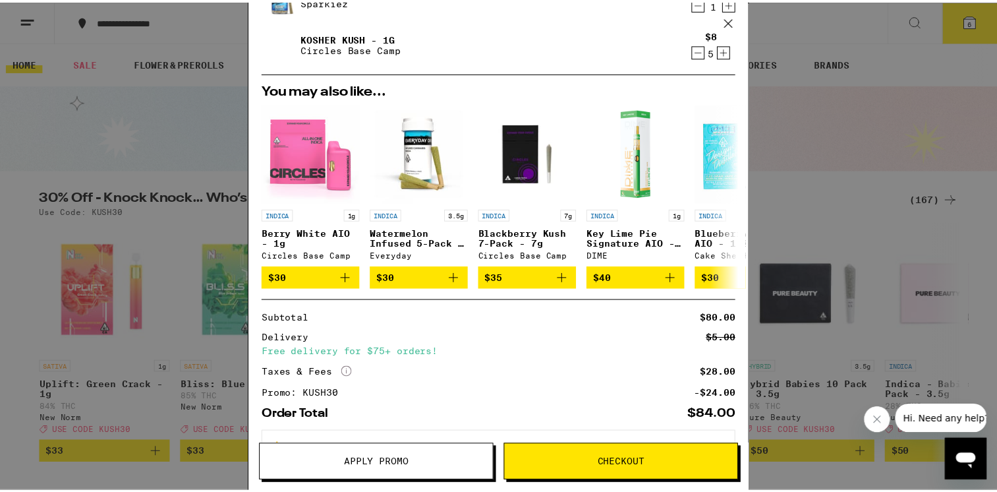
scroll to position [121, 0]
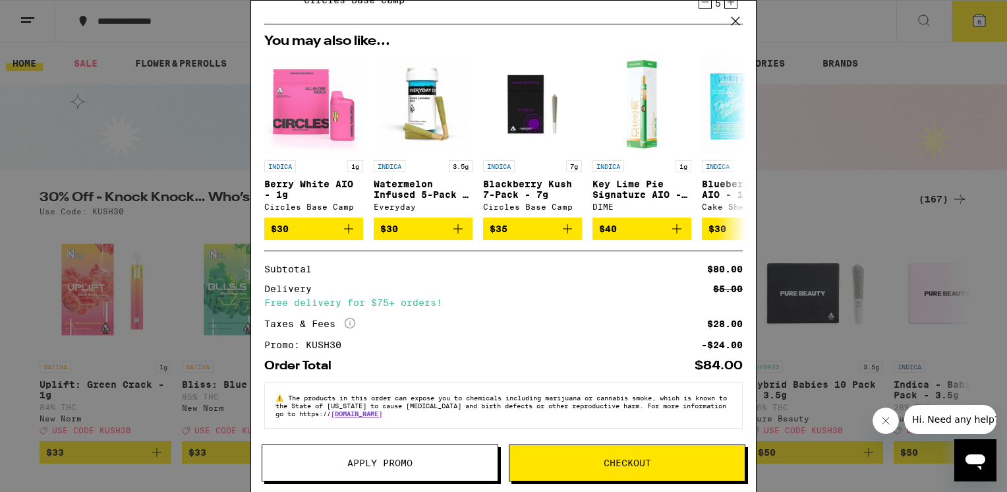
click at [628, 456] on button "Checkout" at bounding box center [627, 462] width 237 height 37
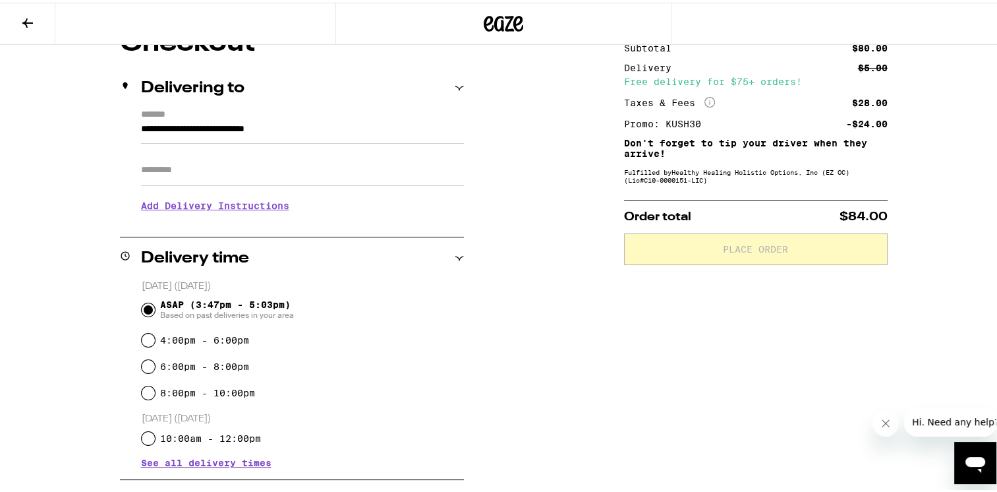
scroll to position [329, 0]
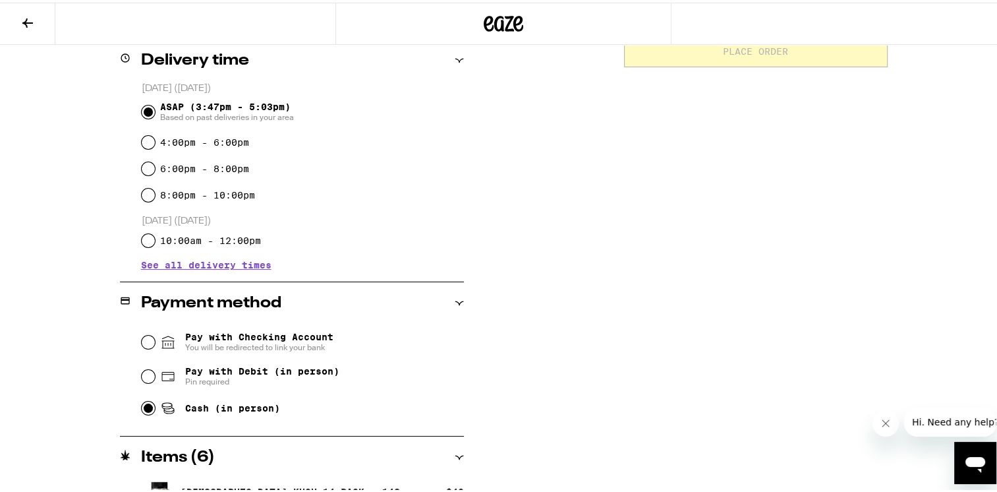
click at [142, 407] on input "Cash (in person)" at bounding box center [148, 405] width 13 height 13
radio input "true"
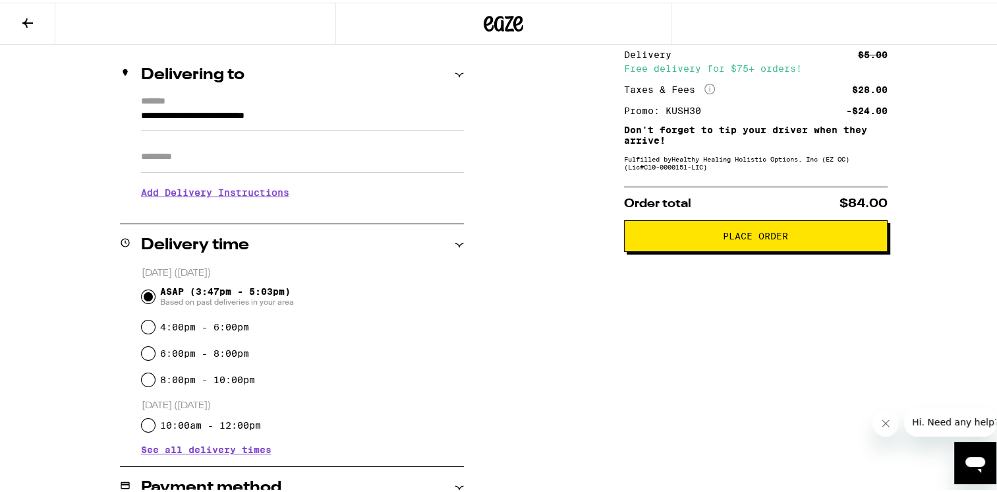
scroll to position [79, 0]
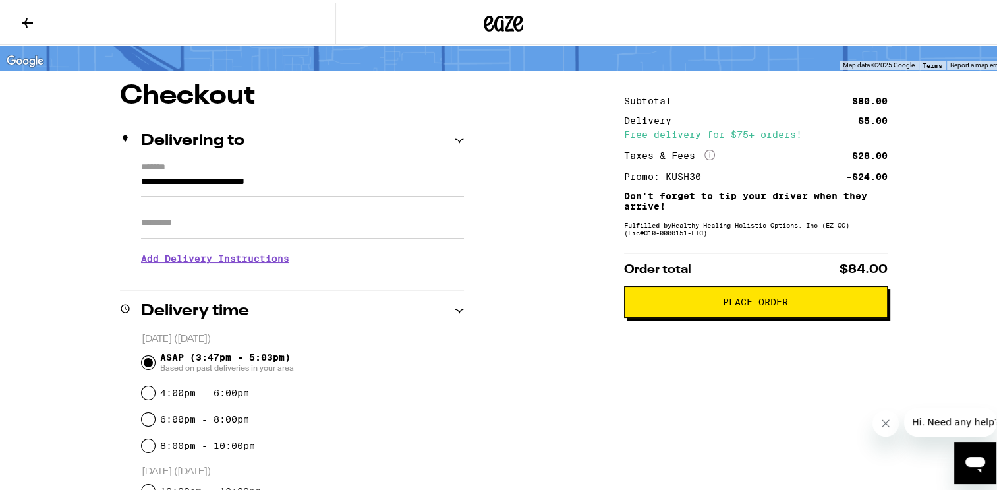
click at [768, 304] on span "Place Order" at bounding box center [755, 299] width 65 height 9
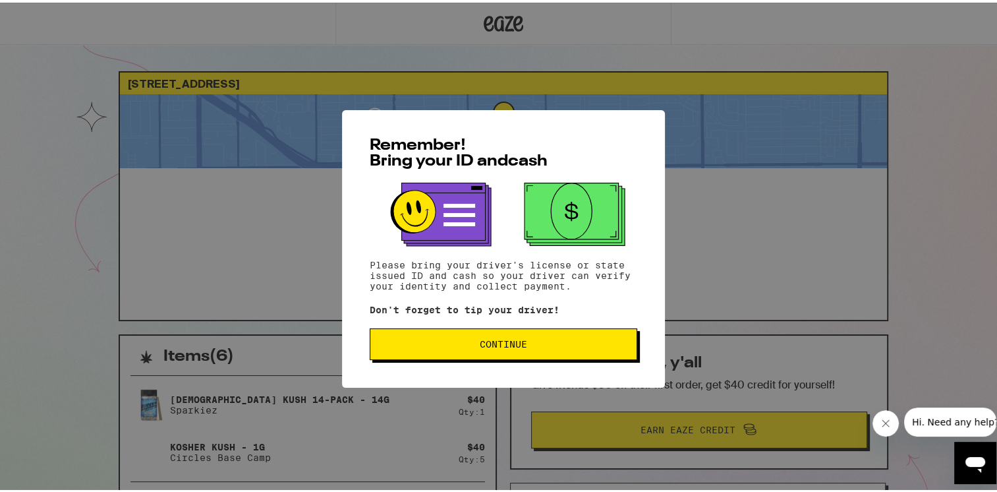
click at [550, 345] on span "Continue" at bounding box center [503, 341] width 245 height 9
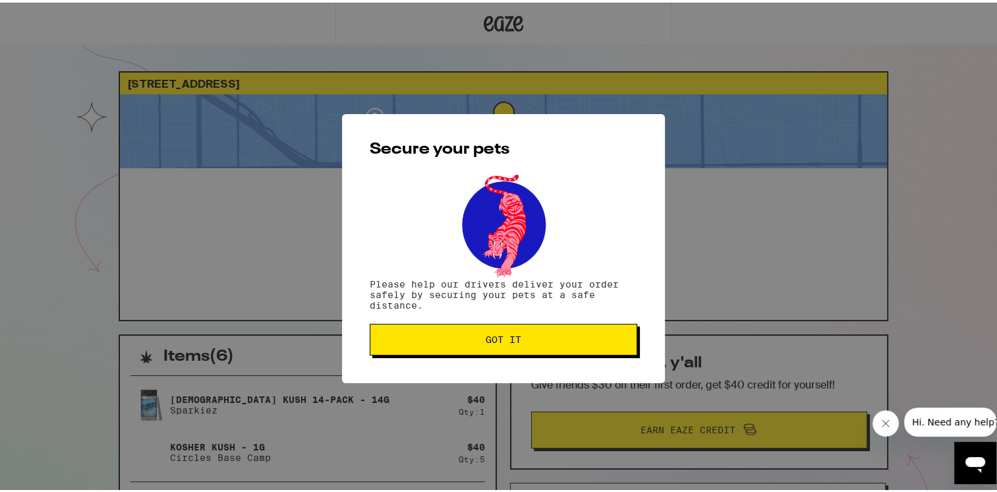
click at [547, 344] on button "Got it" at bounding box center [504, 337] width 268 height 32
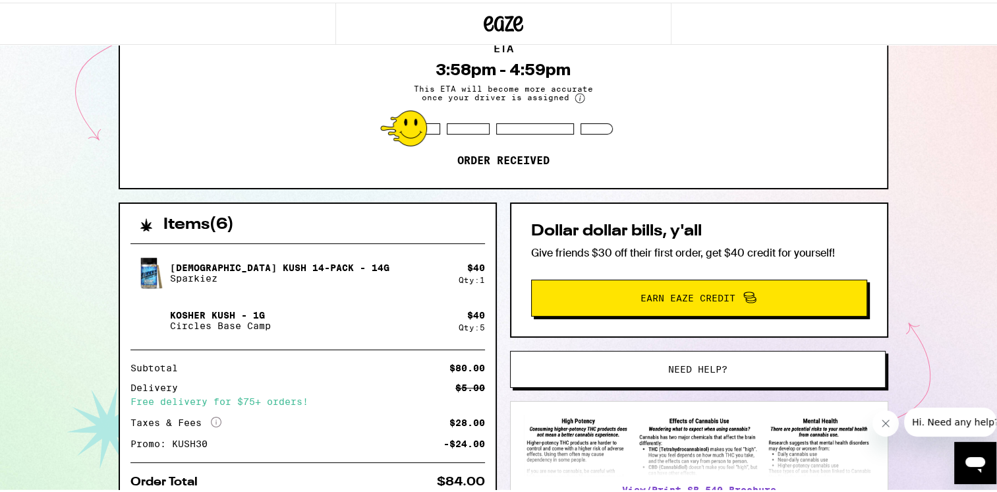
scroll to position [198, 0]
